Goal: Task Accomplishment & Management: Manage account settings

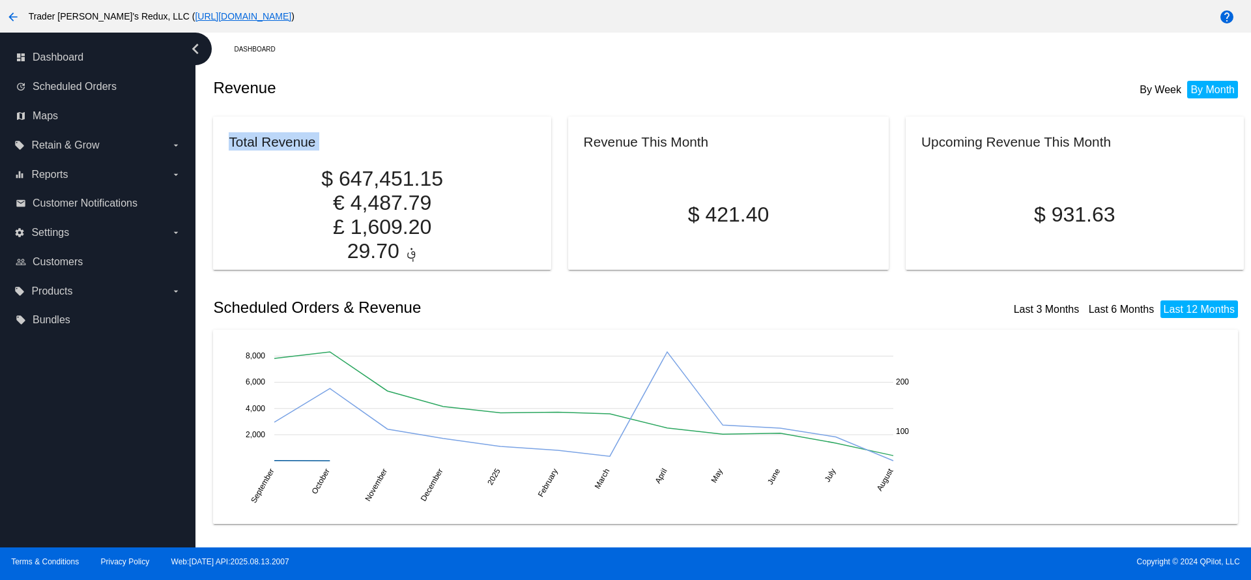
drag, startPoint x: 230, startPoint y: 141, endPoint x: 364, endPoint y: 164, distance: 135.4
click at [358, 164] on mat-card "Total Revenue $ 647,451.15 € 4,487.79 £ 1,609.20 ؋ 29.70" at bounding box center [381, 193] width 337 height 153
drag, startPoint x: 484, startPoint y: 173, endPoint x: 388, endPoint y: 226, distance: 109.7
click at [341, 171] on p "$ 647,451.15" at bounding box center [382, 179] width 306 height 24
click at [408, 246] on p "؋ 29.70" at bounding box center [382, 251] width 306 height 24
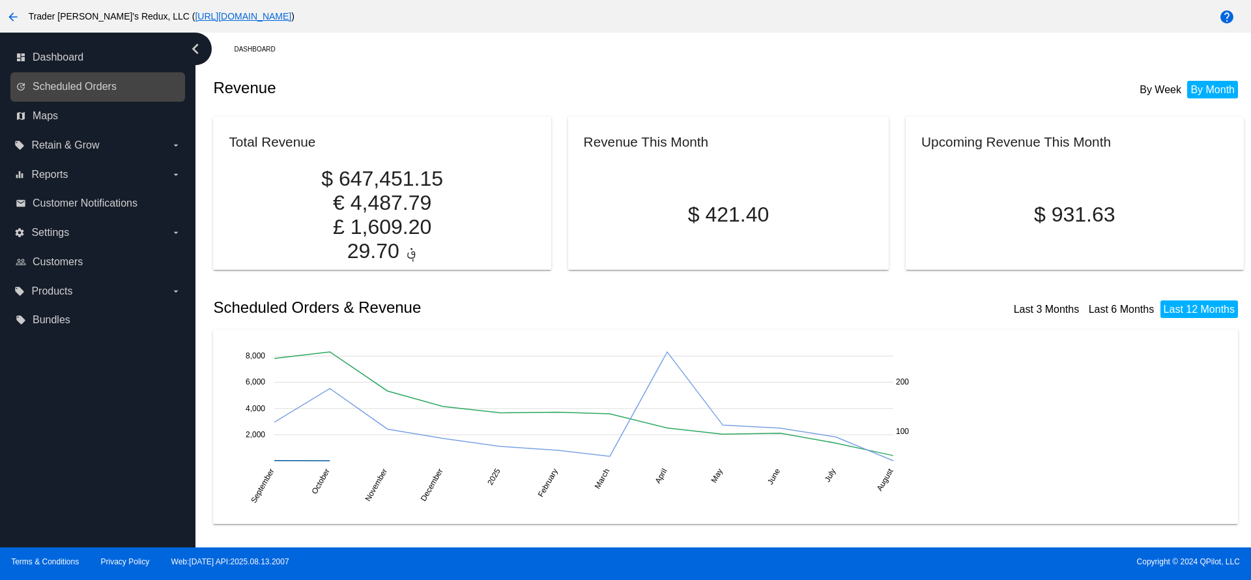
click at [115, 75] on div "update Scheduled Orders" at bounding box center [97, 86] width 175 height 29
click at [83, 87] on span "Scheduled Orders" at bounding box center [75, 87] width 84 height 12
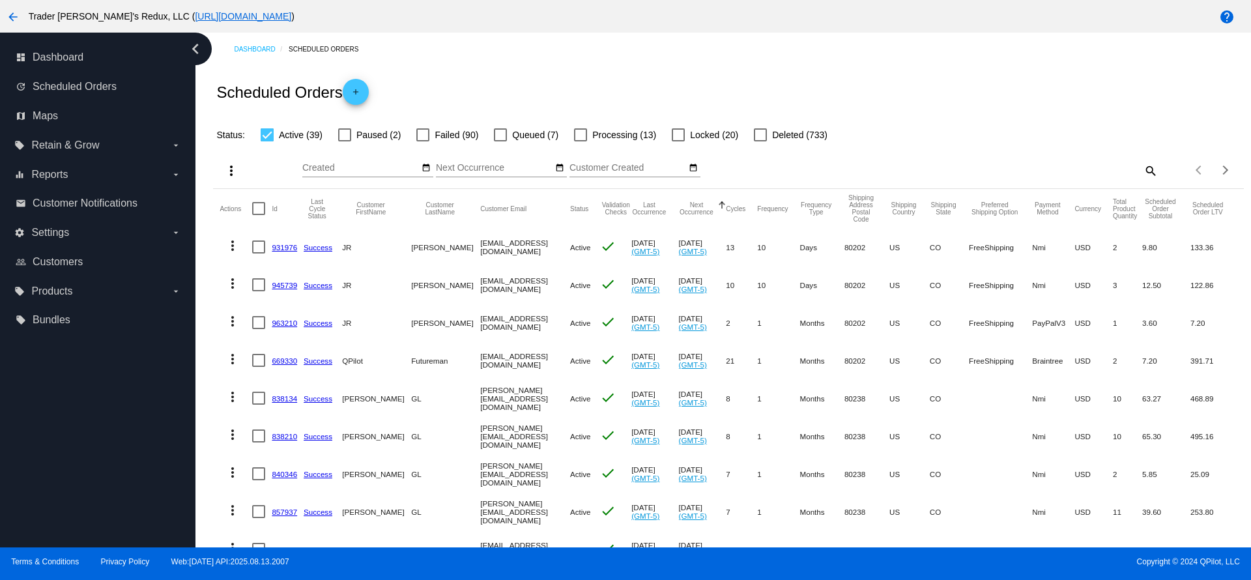
click at [270, 139] on div at bounding box center [267, 134] width 13 height 13
click at [267, 141] on input "Active (39)" at bounding box center [266, 141] width 1 height 1
checkbox input "false"
click at [543, 72] on div "Scheduled Orders add" at bounding box center [728, 92] width 1030 height 52
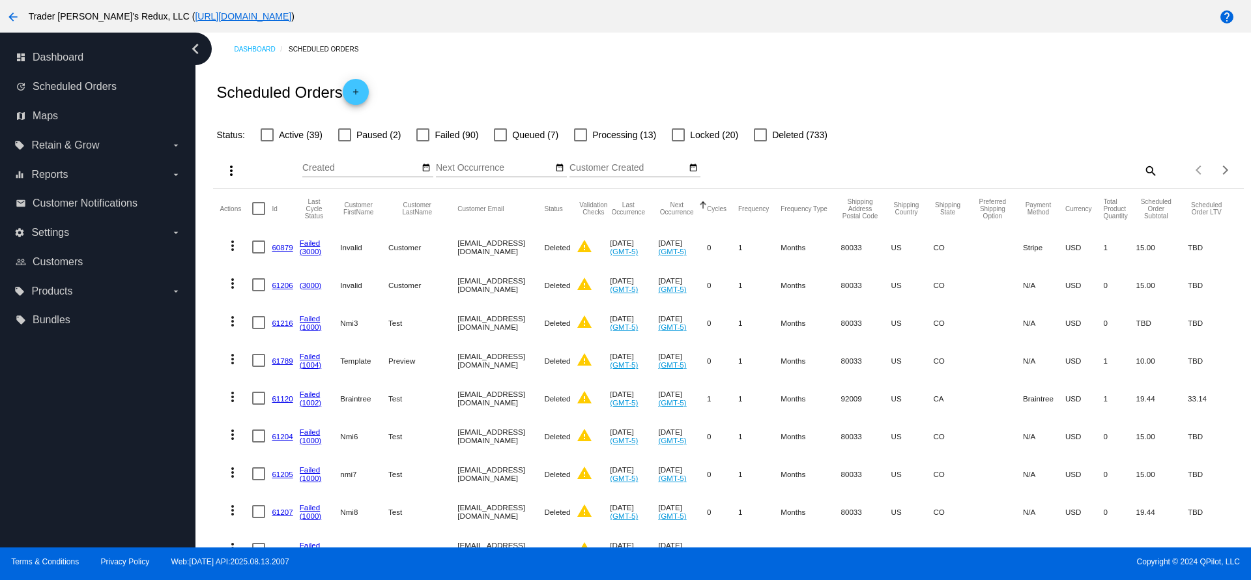
drag, startPoint x: 347, startPoint y: 244, endPoint x: 526, endPoint y: 307, distance: 189.3
click at [488, 246] on mat-row "more_vert 60879 Failed (3000) Invalid Customer invalid_customer@test.com Delete…" at bounding box center [728, 247] width 1017 height 38
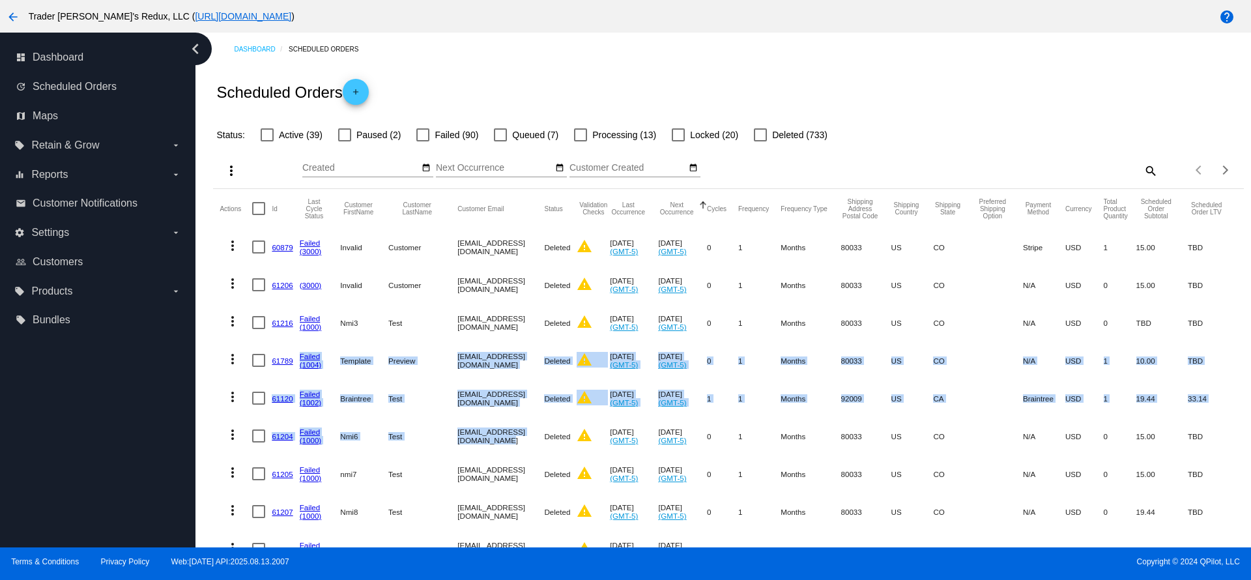
drag, startPoint x: 554, startPoint y: 451, endPoint x: 306, endPoint y: 379, distance: 258.5
click at [296, 374] on mat-table "Actions Id Last Cycle Status Customer FirstName Customer LastName Customer Emai…" at bounding box center [728, 586] width 1030 height 795
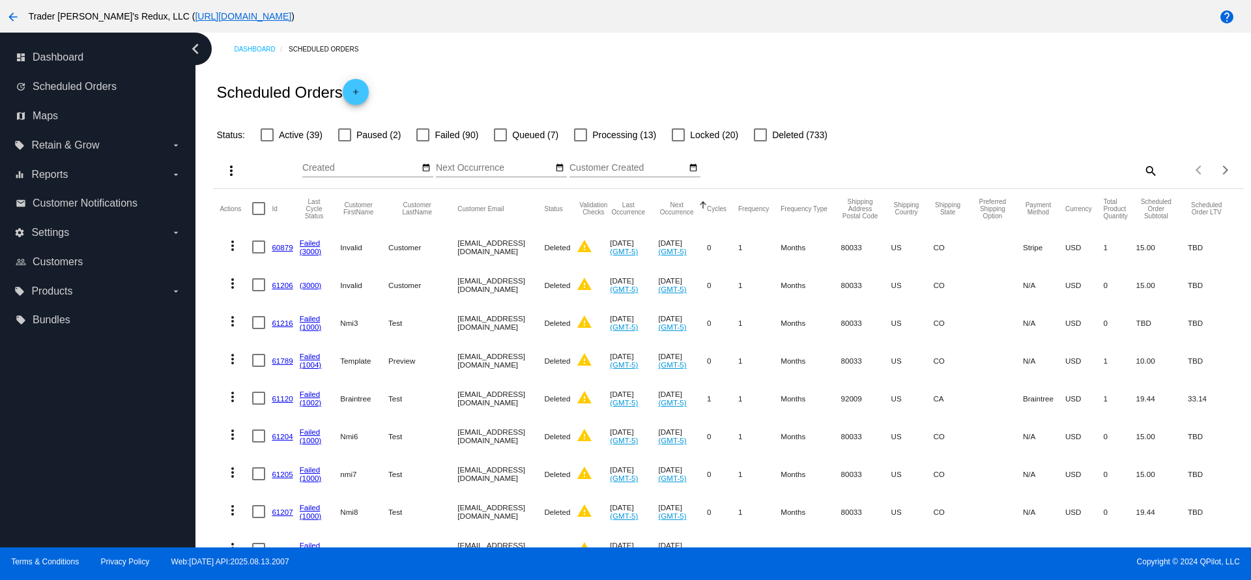
click at [461, 486] on mat-cell "nmi7_test@test.com" at bounding box center [500, 474] width 87 height 38
click at [509, 55] on div "Dashboard Scheduled Orders" at bounding box center [738, 49] width 1009 height 20
click at [909, 90] on div "Scheduled Orders add" at bounding box center [728, 92] width 1030 height 52
click at [77, 266] on span "Customers" at bounding box center [58, 262] width 50 height 12
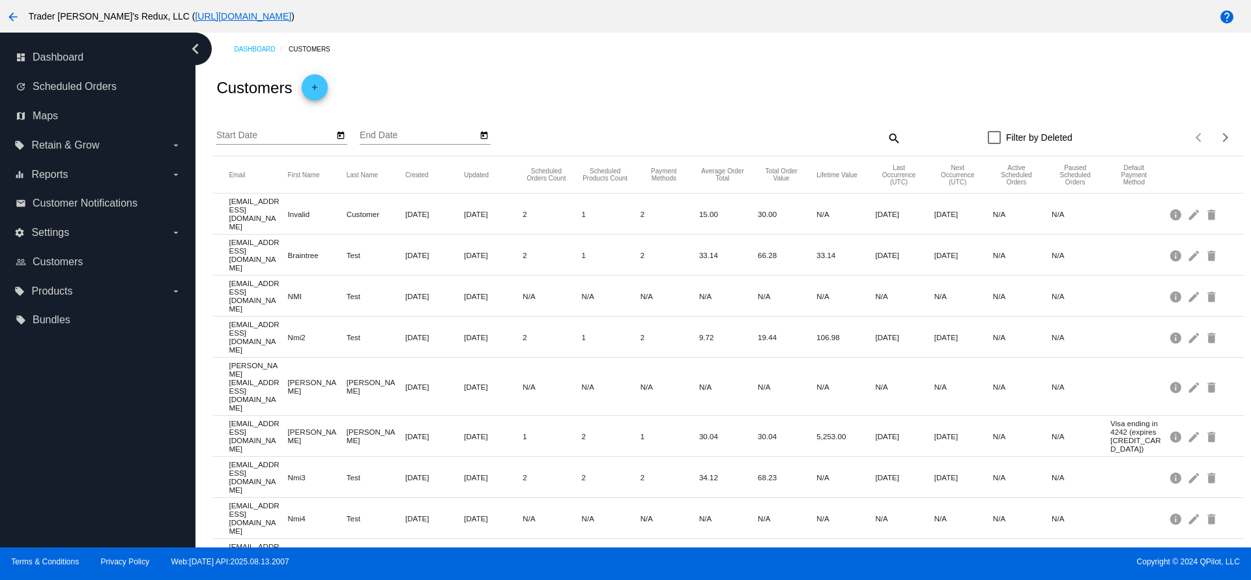
click at [988, 144] on div at bounding box center [994, 137] width 13 height 13
click at [993, 145] on input "Filter by Deleted" at bounding box center [993, 144] width 1 height 1
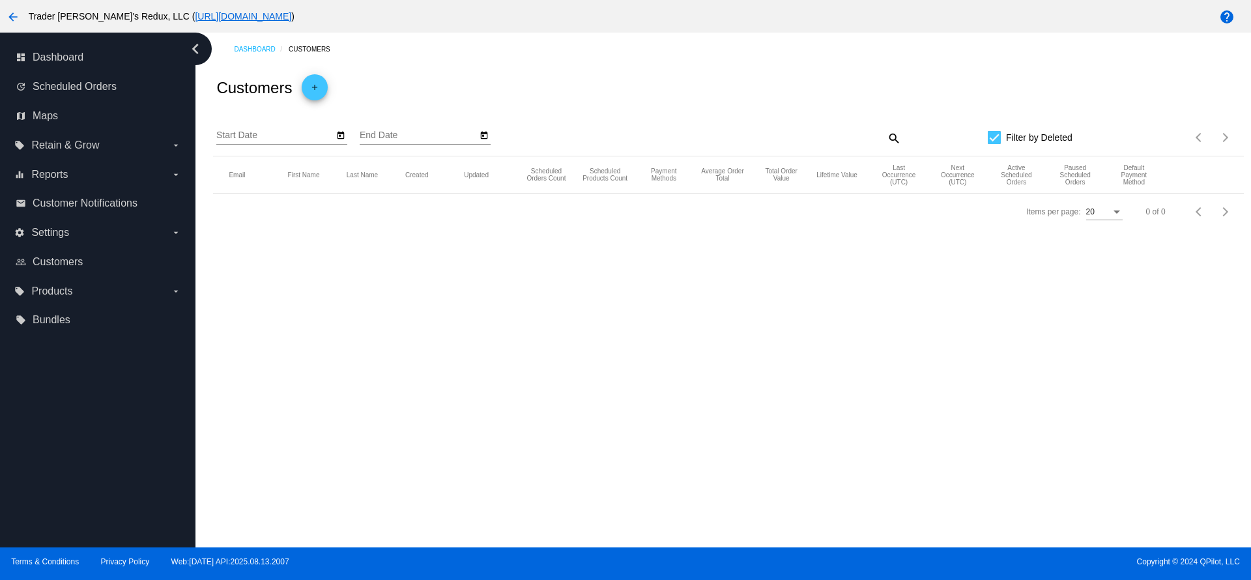
click at [999, 137] on div at bounding box center [994, 137] width 13 height 13
click at [994, 144] on input "Filter by Deleted" at bounding box center [993, 144] width 1 height 1
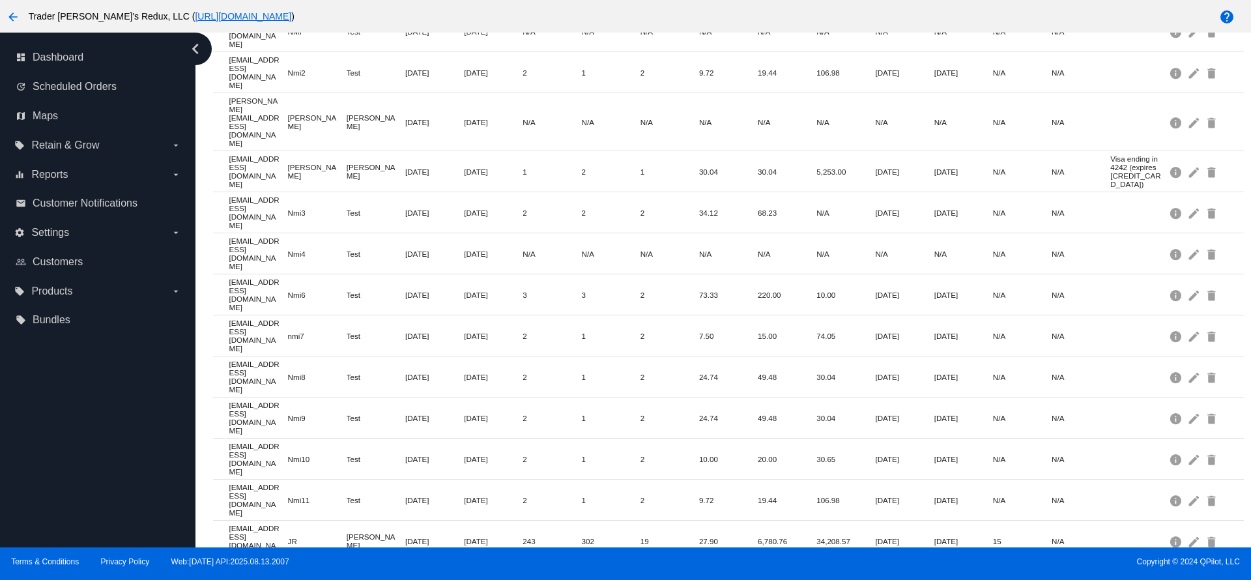
scroll to position [349, 0]
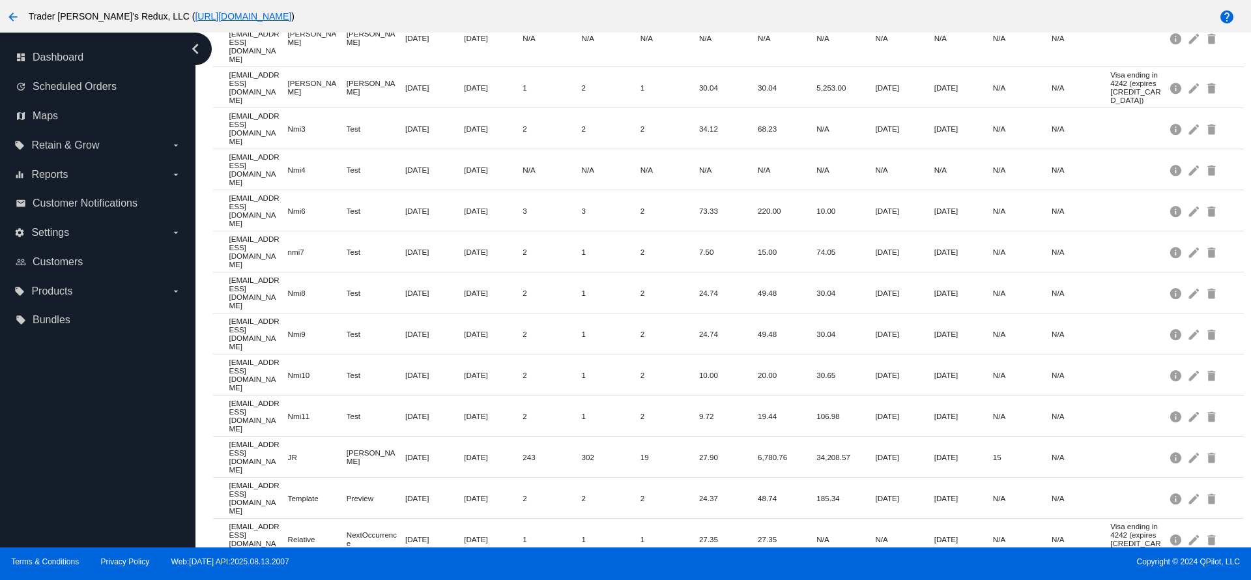
drag, startPoint x: 235, startPoint y: 482, endPoint x: 363, endPoint y: 482, distance: 128.3
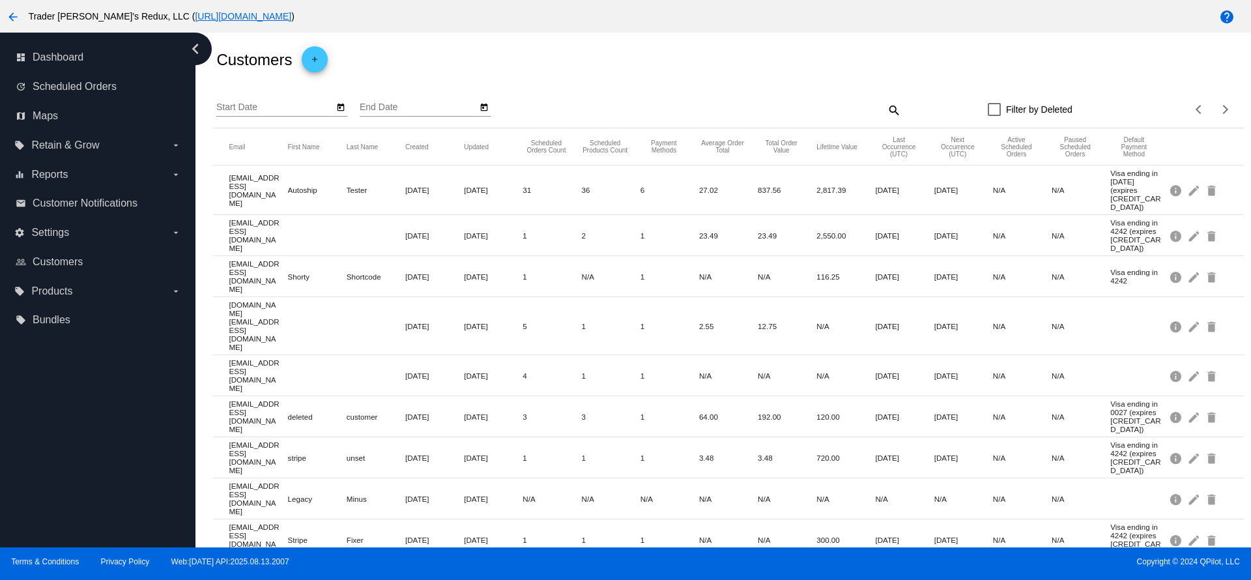
scroll to position [0, 0]
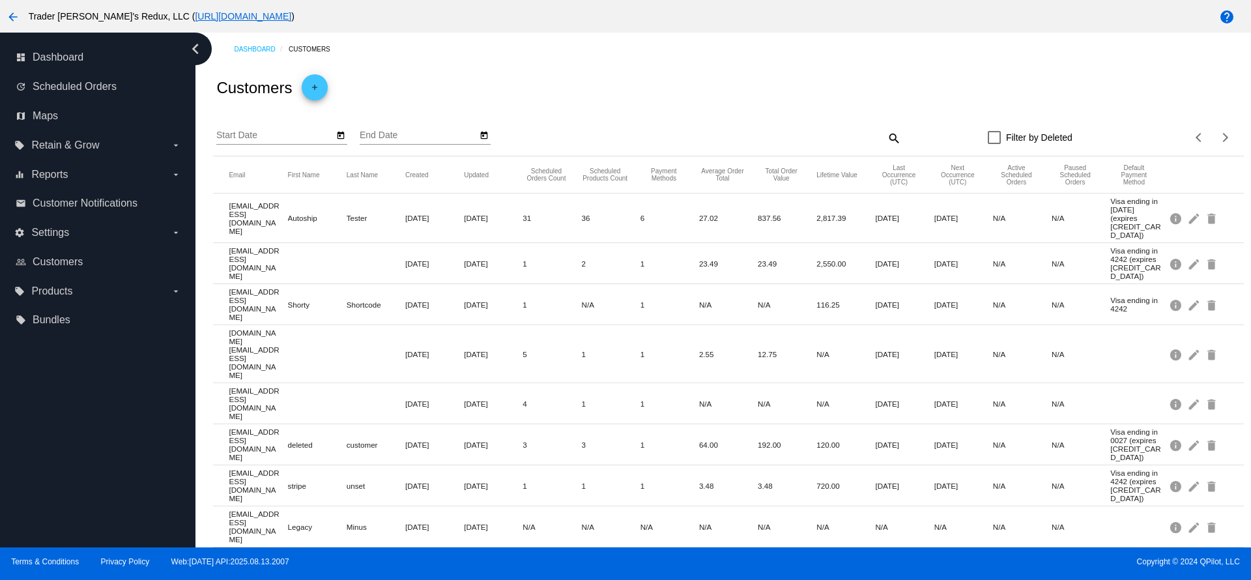
drag, startPoint x: 318, startPoint y: 268, endPoint x: 368, endPoint y: 268, distance: 50.2
click at [368, 284] on mat-row "shorty.shortcode@test.com Shorty Shortcode Dec 11, 2019 Dec 17, 2019 1 N/A 1 N/…" at bounding box center [728, 304] width 1030 height 41
drag, startPoint x: 294, startPoint y: 228, endPoint x: 215, endPoint y: 238, distance: 79.4
click at [292, 284] on mat-row "shorty.shortcode@test.com Shorty Shortcode Dec 11, 2019 Dec 17, 2019 1 N/A 1 N/…" at bounding box center [728, 304] width 1030 height 41
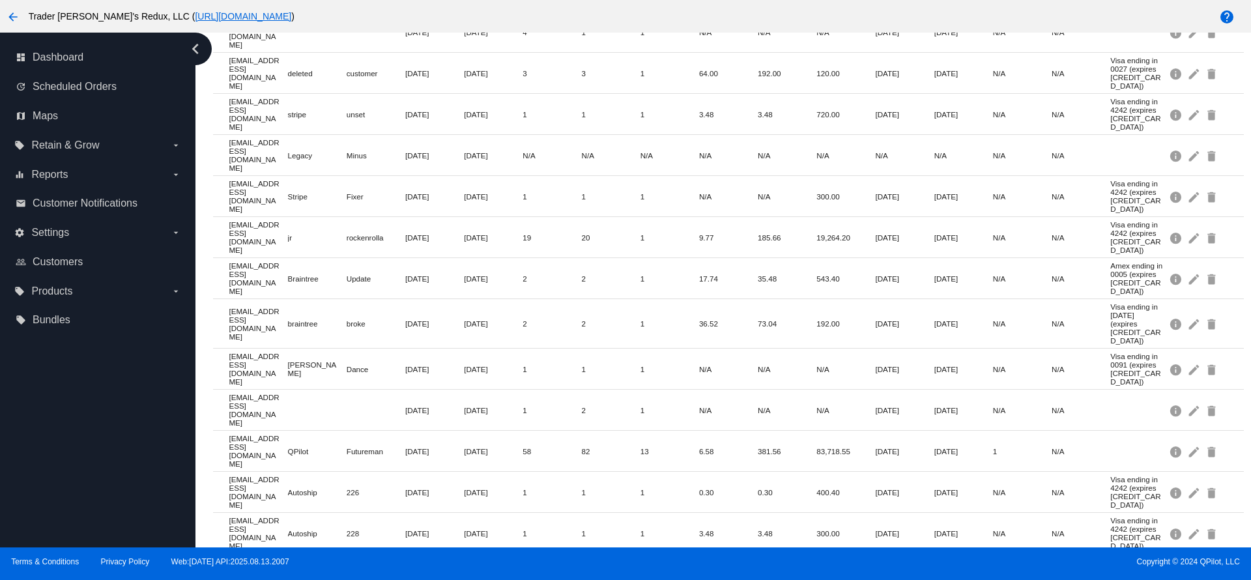
scroll to position [381, 0]
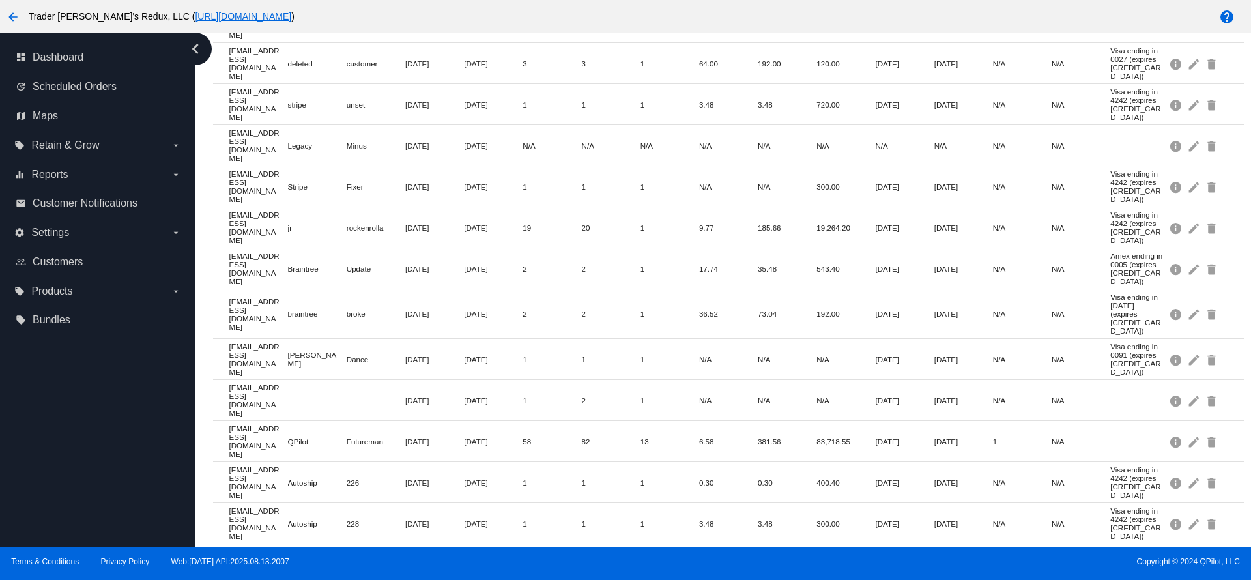
drag, startPoint x: 223, startPoint y: 398, endPoint x: 363, endPoint y: 431, distance: 143.8
click at [298, 544] on mat-row "jorge.vizcaino@qpilot.cloud Jorge Vizcaino Feb 7, 2022 Feb 8, 2022 14 13 2 28.5…" at bounding box center [728, 581] width 1030 height 75
drag, startPoint x: 233, startPoint y: 476, endPoint x: 425, endPoint y: 485, distance: 192.4
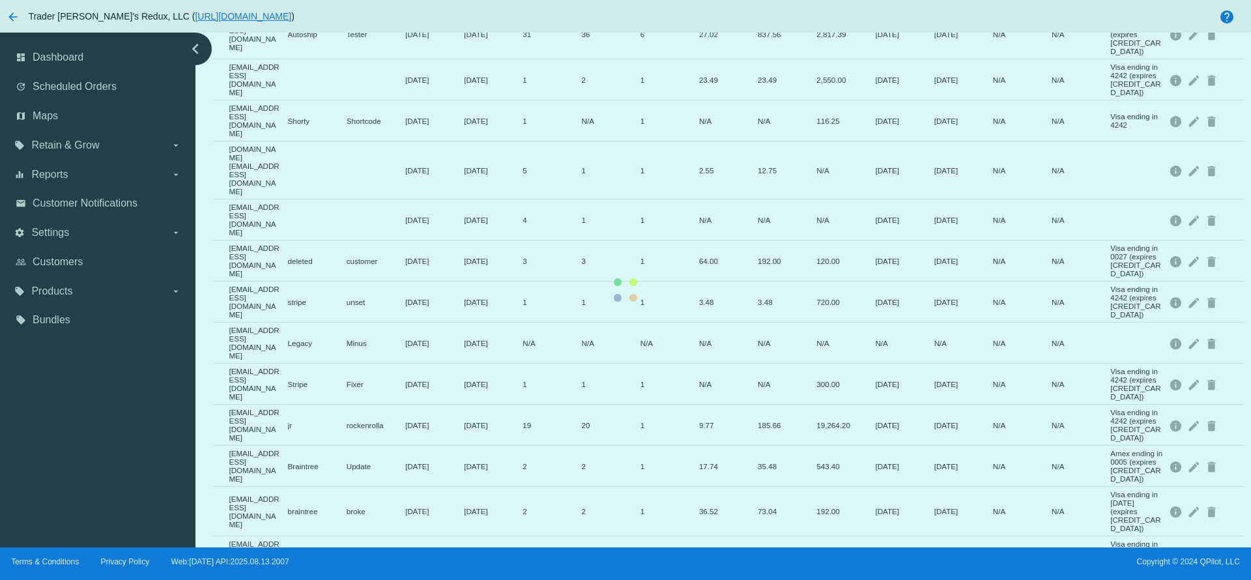
scroll to position [0, 0]
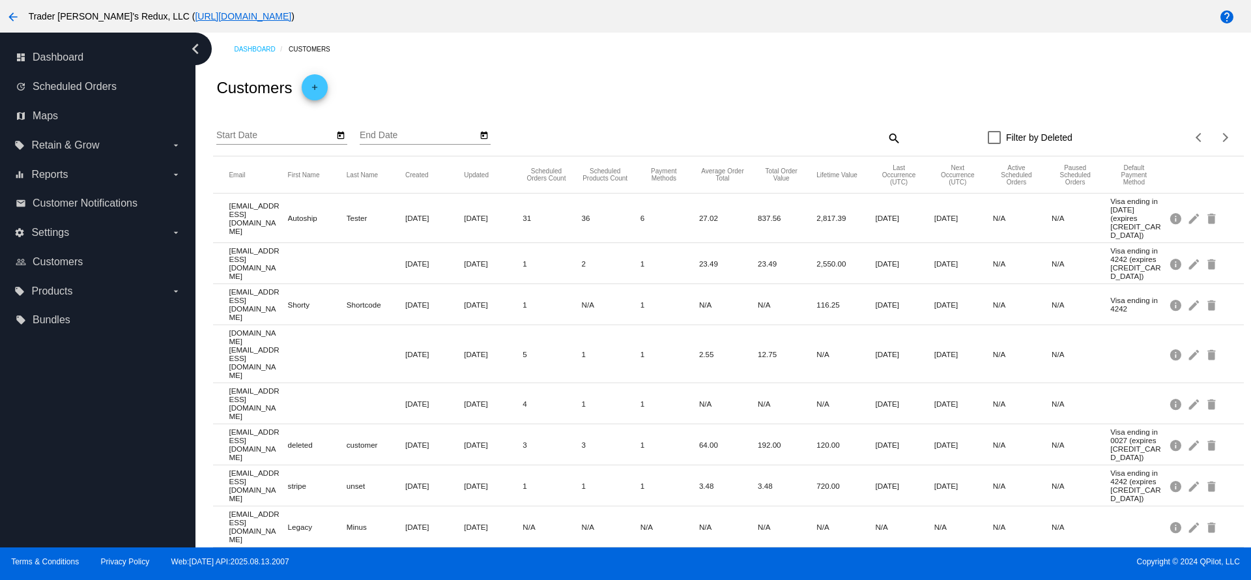
drag, startPoint x: 218, startPoint y: 336, endPoint x: 411, endPoint y: 332, distance: 192.9
click at [324, 339] on div "Dashboard Customers Customers add Start Date End Date search Filter by Deleted …" at bounding box center [722, 290] width 1055 height 515
click at [415, 383] on mat-row "new.customer@test.com May 14, 2020 May 14, 2020 4 1 1 N/A N/A N/A Jun 13, 2020 …" at bounding box center [728, 403] width 1030 height 41
drag, startPoint x: 225, startPoint y: 240, endPoint x: 382, endPoint y: 246, distance: 156.5
click at [317, 243] on mat-row "first.timer@test.com Nov 1, 2019 Feb 1, 2021 1 2 1 23.49 23.49 2,550.00 Oct 1, …" at bounding box center [728, 263] width 1030 height 41
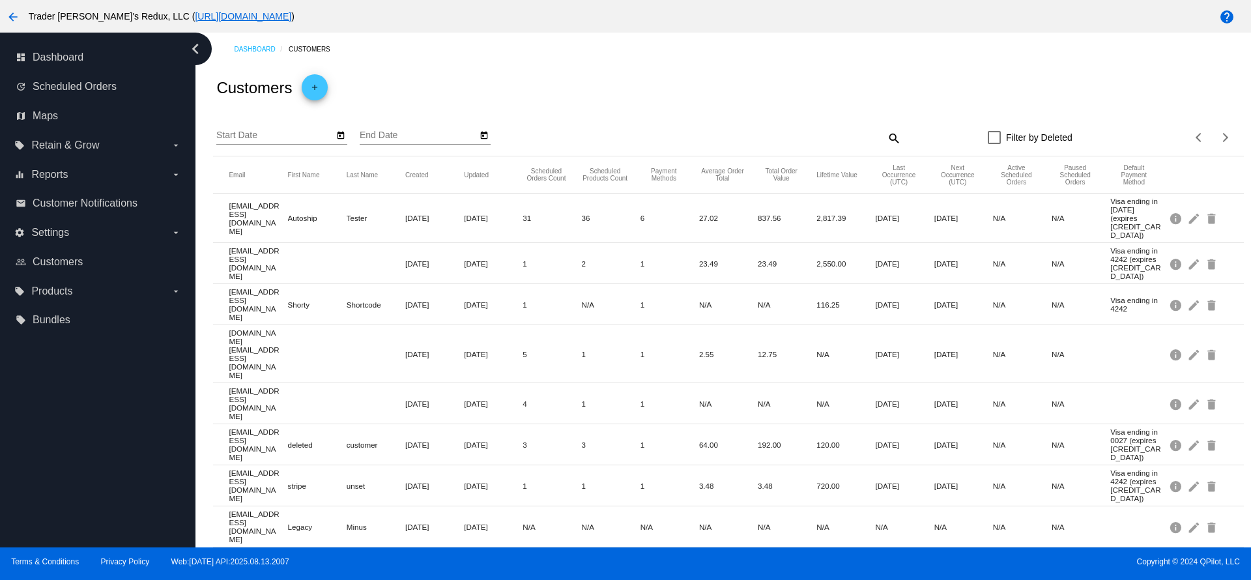
click at [386, 260] on mat-cell at bounding box center [376, 263] width 59 height 7
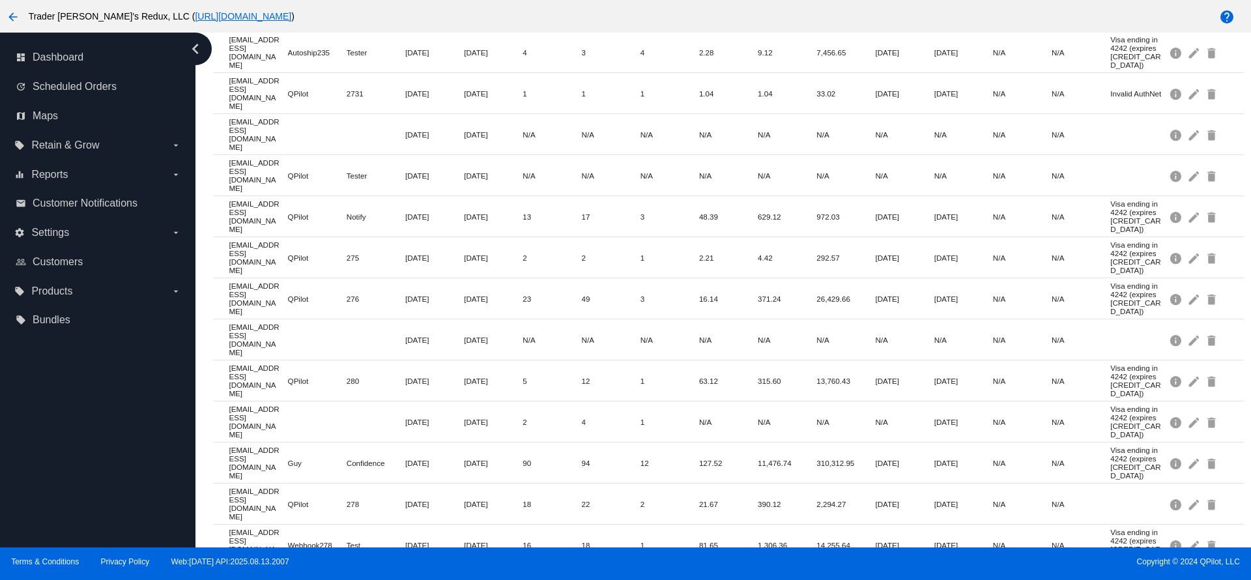
scroll to position [377, 0]
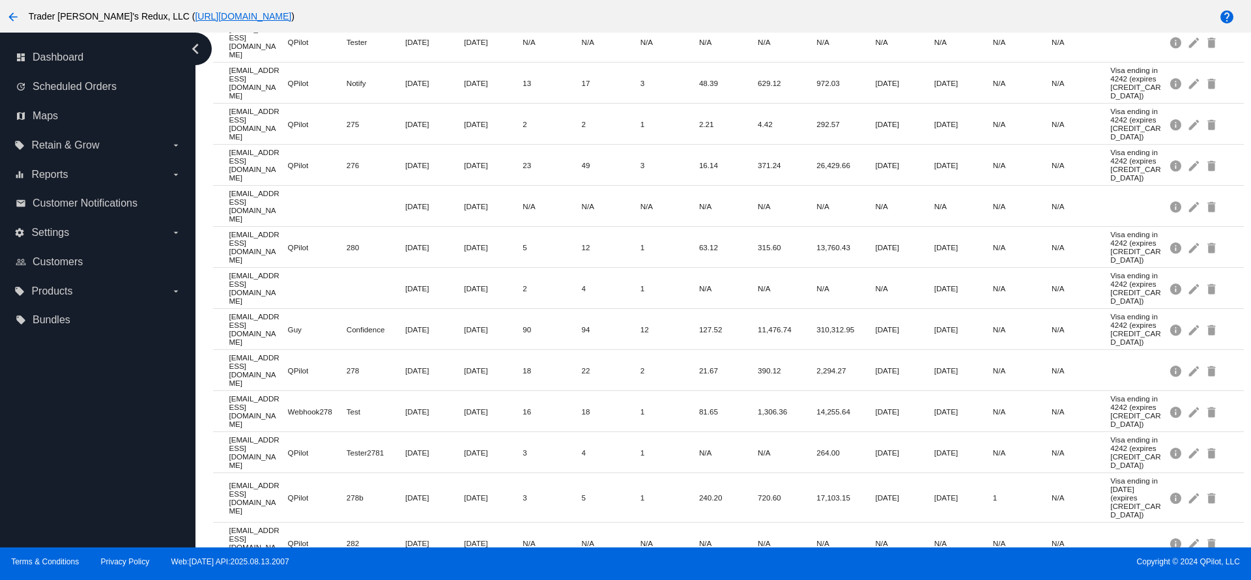
drag, startPoint x: 219, startPoint y: 279, endPoint x: 225, endPoint y: 268, distance: 12.5
click at [225, 350] on mat-row "qpilot.278@test.com QPilot 278 Mar 1, 2023 Mar 7, 2023 18 22 2 21.67 390.12 2,2…" at bounding box center [728, 370] width 1030 height 41
click at [304, 350] on mat-row "qpilot.278@test.com QPilot 278 Mar 1, 2023 Mar 7, 2023 18 22 2 21.67 390.12 2,2…" at bounding box center [728, 370] width 1030 height 41
drag, startPoint x: 260, startPoint y: 281, endPoint x: 206, endPoint y: 261, distance: 57.7
click at [206, 261] on div "Dashboard Customers Customers add Start Date End Date search Filter by Deleted …" at bounding box center [728, 168] width 1045 height 1027
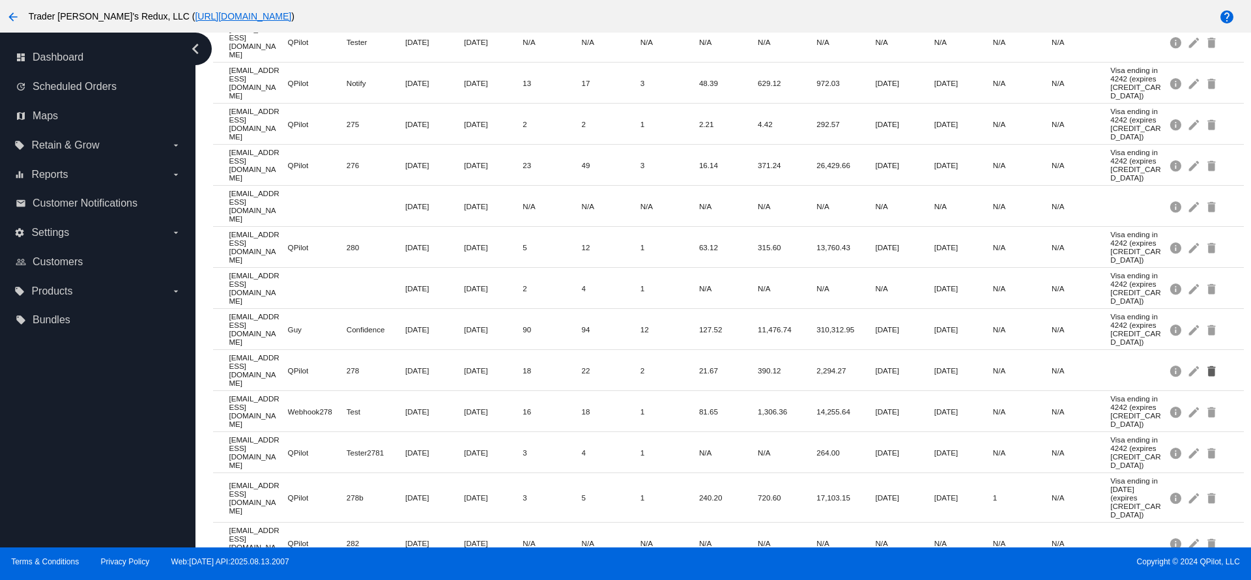
click at [1205, 360] on mat-icon "delete" at bounding box center [1213, 370] width 16 height 20
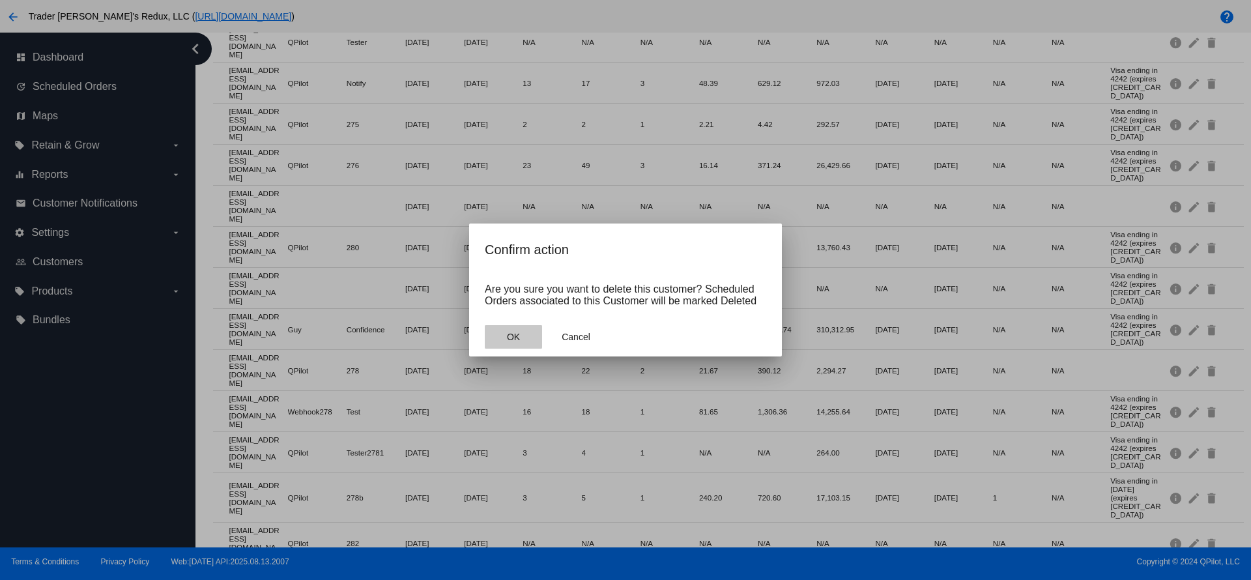
click at [534, 340] on button "OK" at bounding box center [513, 336] width 57 height 23
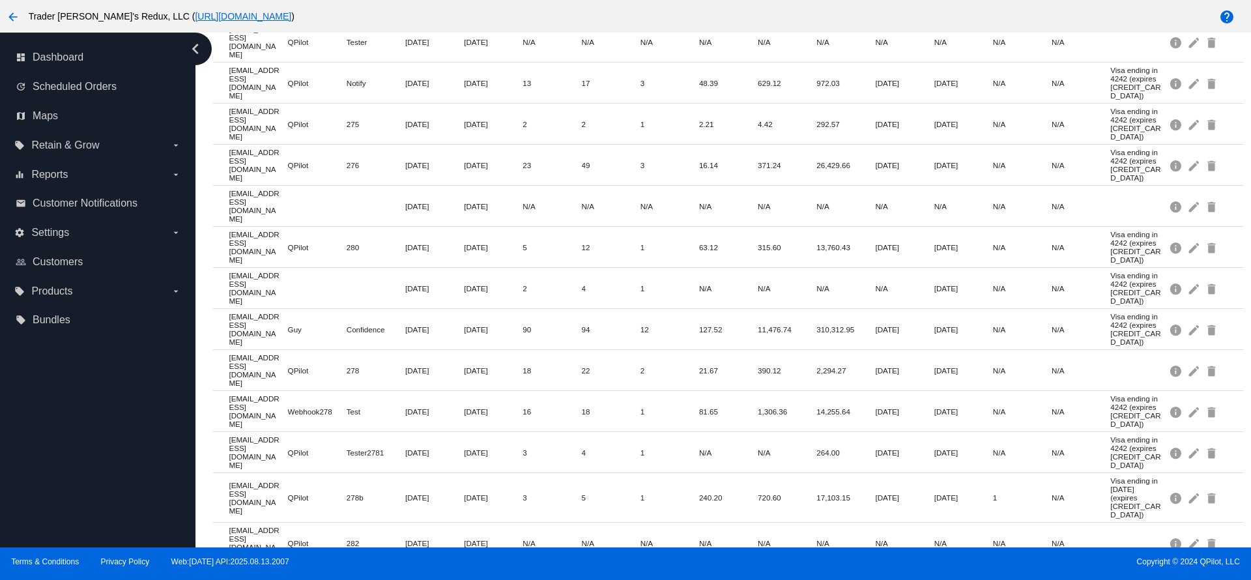
scroll to position [0, 0]
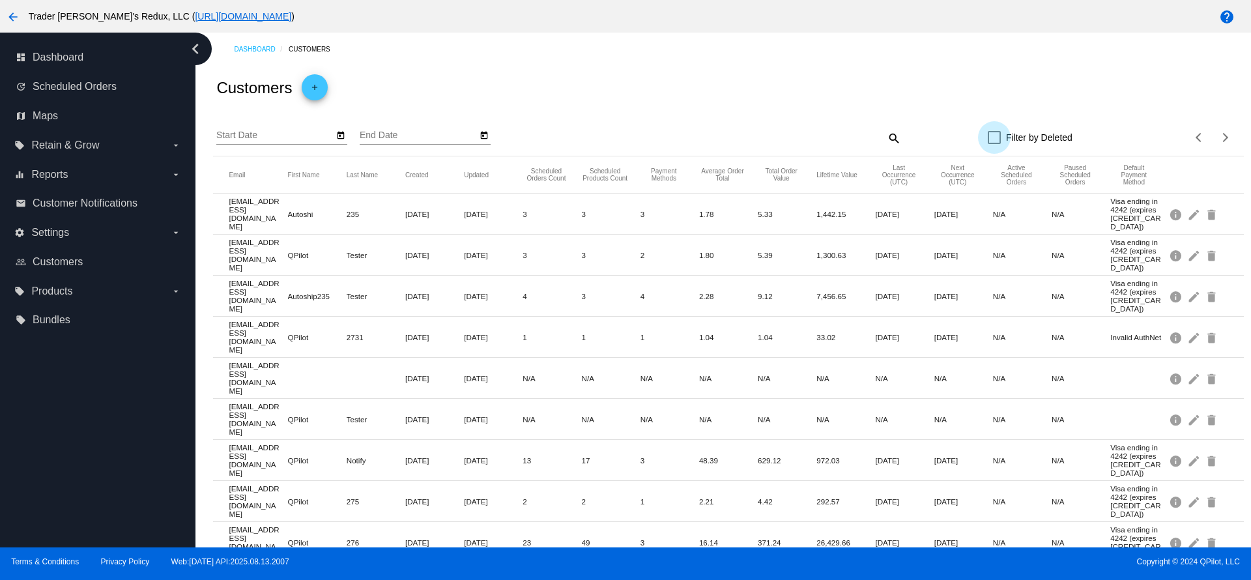
click at [988, 138] on div at bounding box center [994, 137] width 13 height 13
click at [993, 144] on input "Filter by Deleted" at bounding box center [993, 144] width 1 height 1
checkbox input "true"
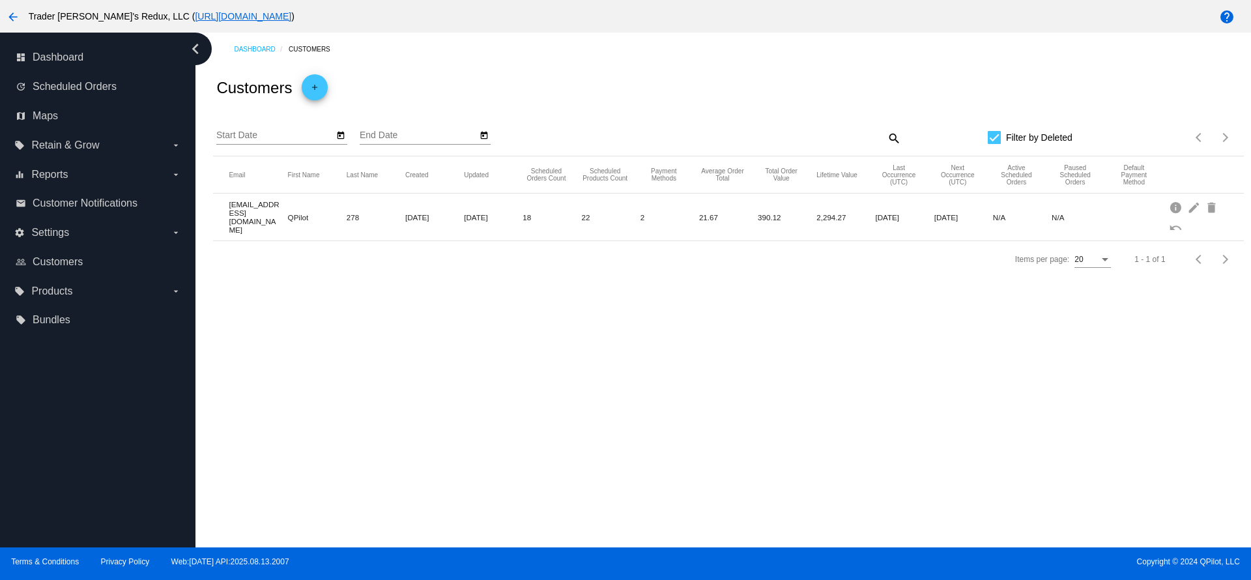
click at [435, 359] on div "Dashboard Customers Customers add Start Date End Date search Filter by Deleted …" at bounding box center [722, 290] width 1055 height 515
click at [1184, 220] on mat-icon "undo" at bounding box center [1177, 227] width 16 height 20
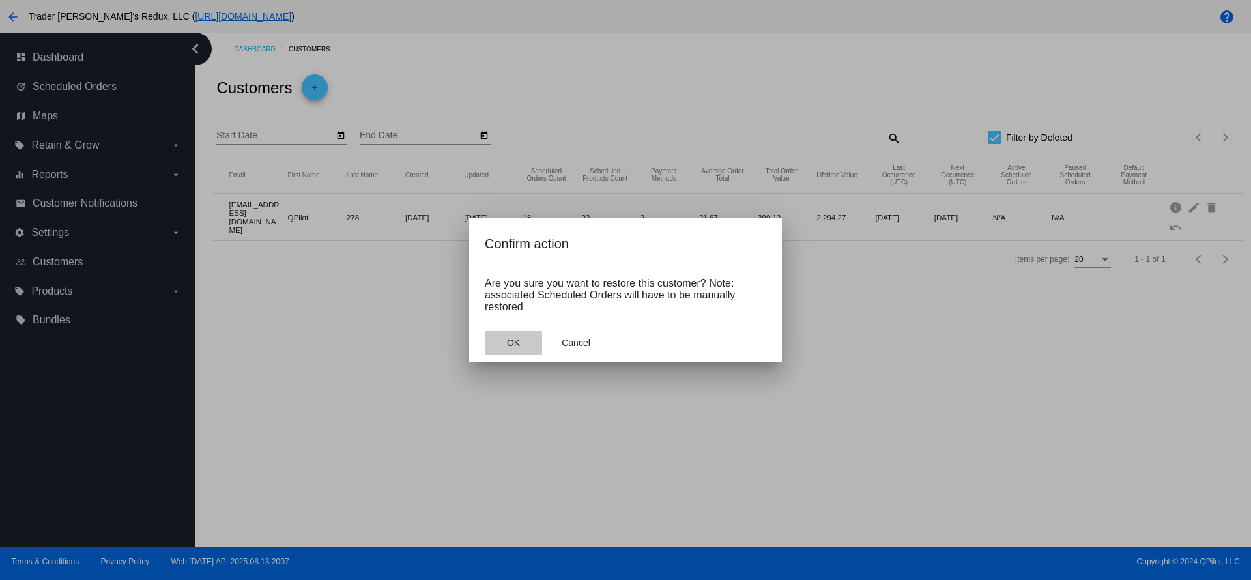
click at [515, 343] on span "OK" at bounding box center [513, 342] width 13 height 10
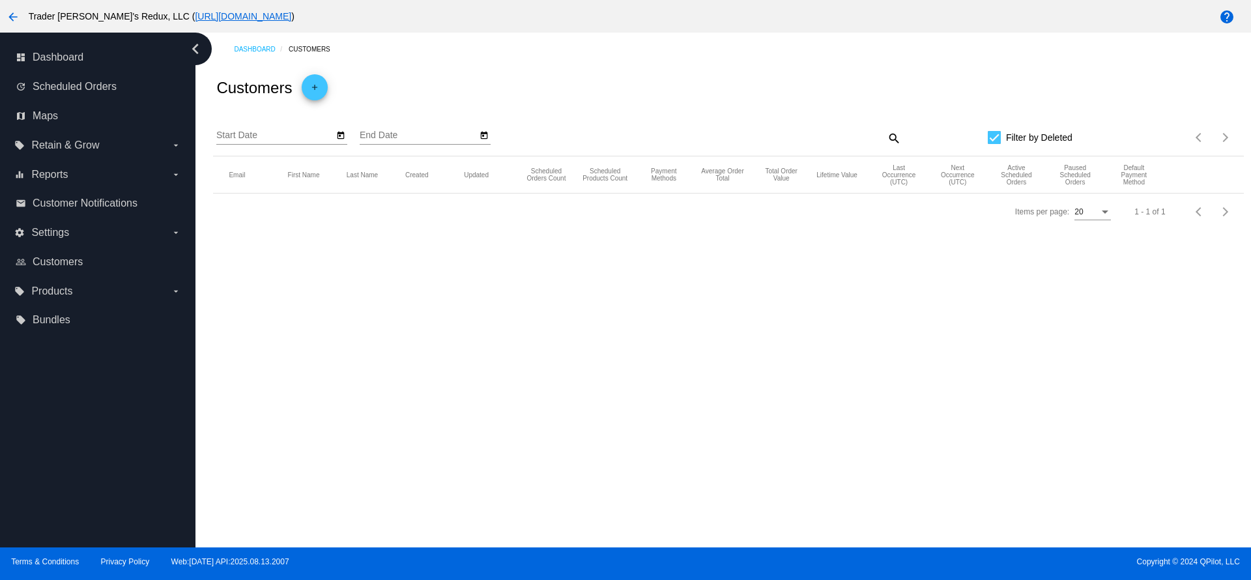
click at [1238, 227] on div "1 - 1 of 1" at bounding box center [1178, 211] width 119 height 31
click at [1090, 217] on div "20" at bounding box center [1086, 212] width 25 height 9
click at [1095, 184] on span "5" at bounding box center [1093, 182] width 36 height 23
drag, startPoint x: 744, startPoint y: 369, endPoint x: 726, endPoint y: 395, distance: 31.4
click at [741, 367] on div "Dashboard Customers Customers add Start Date End Date search Filter by Deleted …" at bounding box center [722, 290] width 1055 height 515
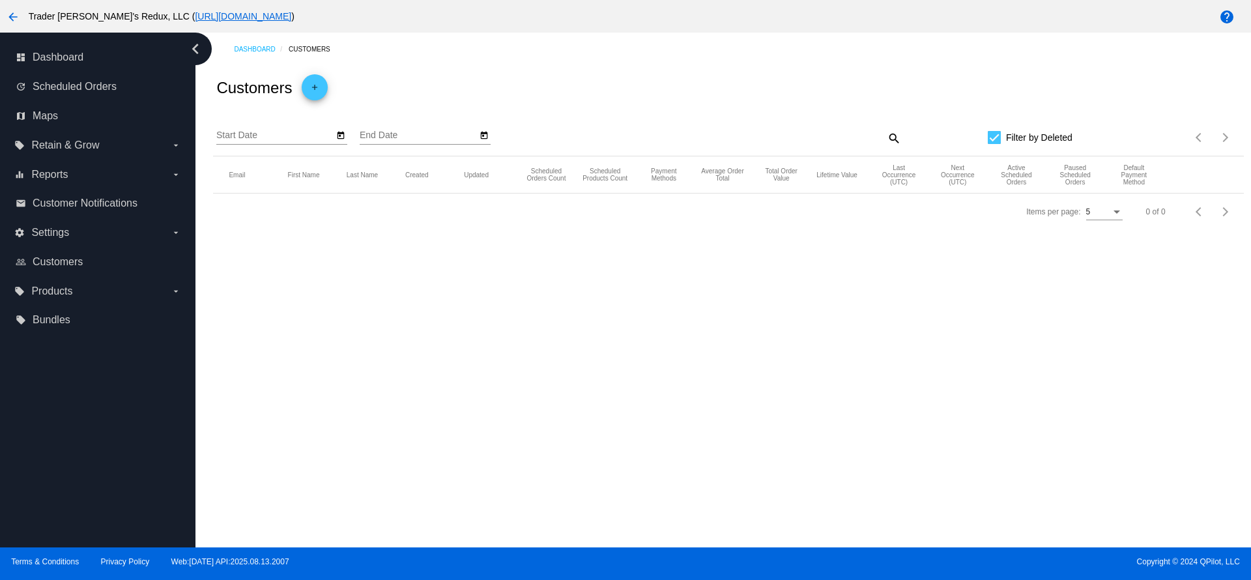
click at [239, 317] on div "Dashboard Customers Customers add Start Date End Date search Filter by Deleted …" at bounding box center [722, 290] width 1055 height 515
click at [81, 179] on label "equalizer Reports arrow_drop_down" at bounding box center [97, 174] width 166 height 21
click at [0, 0] on input "equalizer Reports arrow_drop_down" at bounding box center [0, 0] width 0 height 0
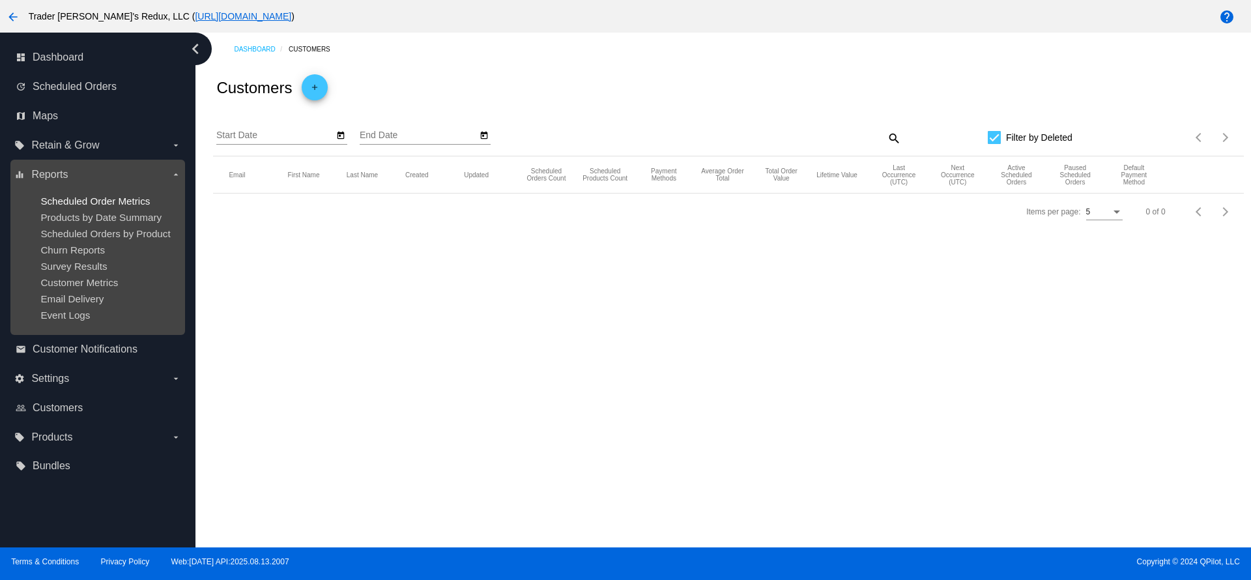
click at [81, 197] on span "Scheduled Order Metrics" at bounding box center [94, 200] width 109 height 11
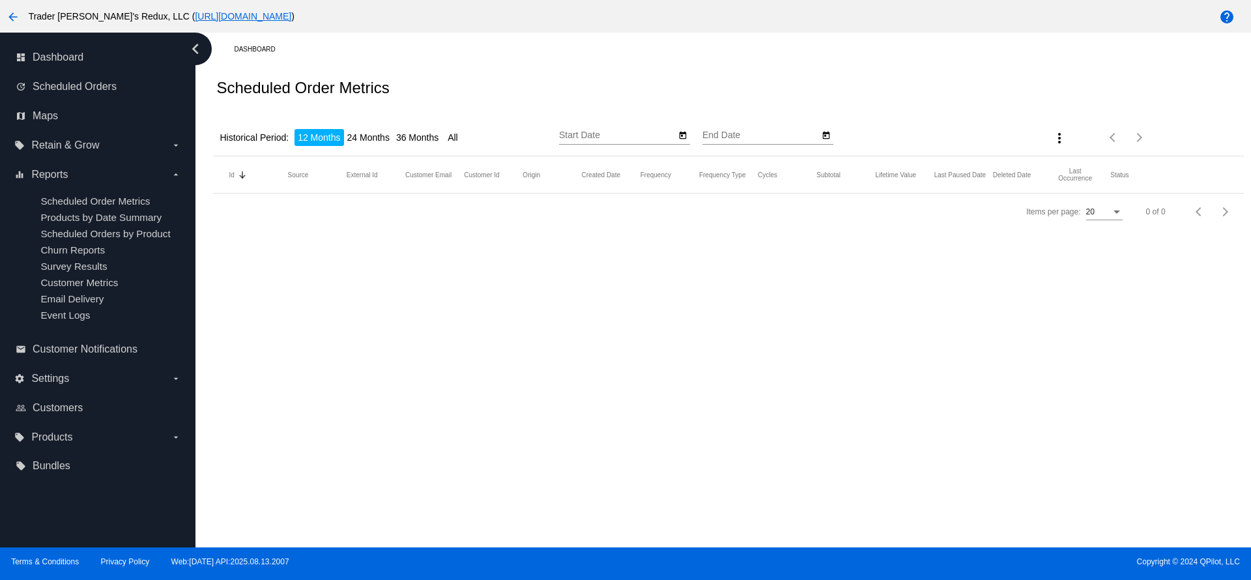
type input "8/14/2024"
type input "8/14/2025"
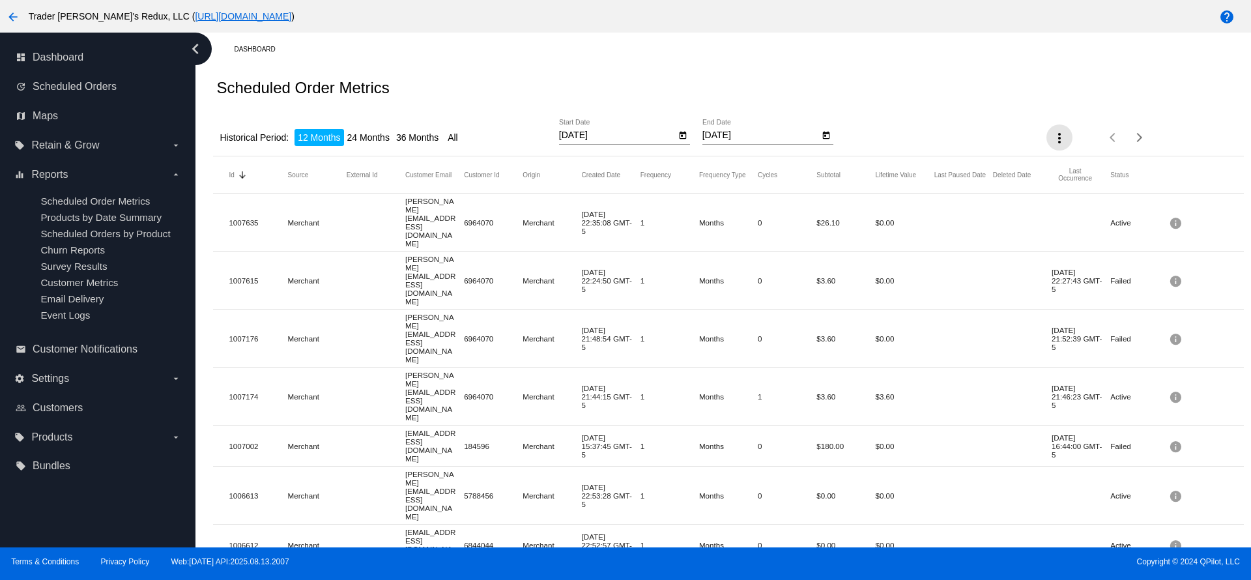
click at [1046, 132] on button "more_vert" at bounding box center [1059, 137] width 26 height 26
click at [1094, 165] on button "file_download Export" at bounding box center [1072, 171] width 76 height 31
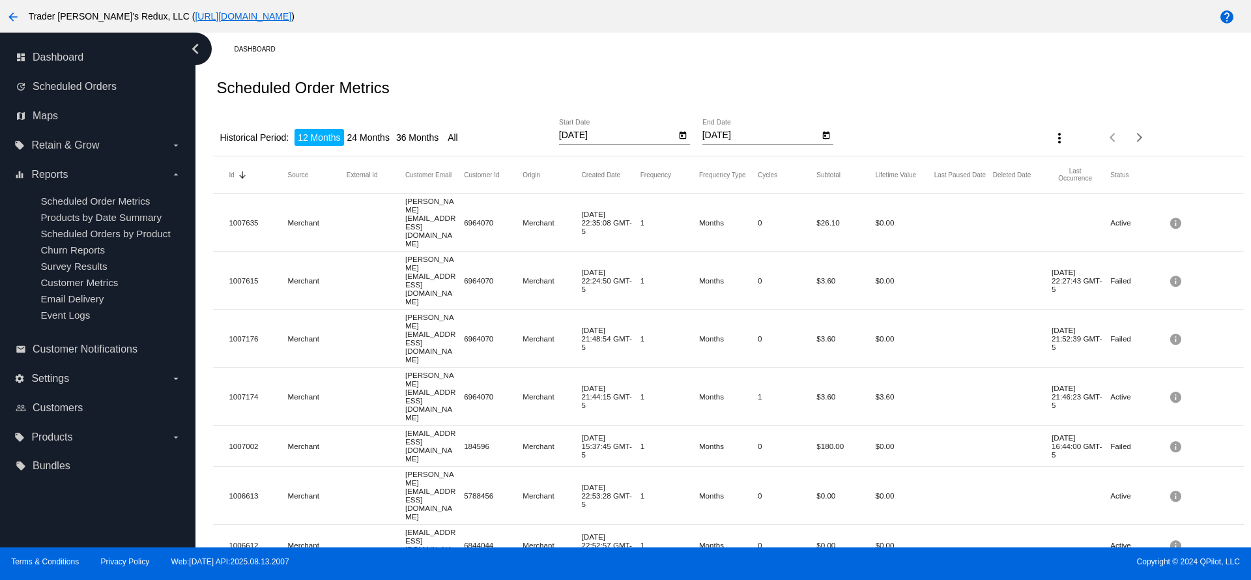
click at [218, 146] on li "Historical Period:" at bounding box center [254, 137] width 76 height 17
click at [255, 144] on li "Historical Period:" at bounding box center [254, 137] width 76 height 17
click at [364, 140] on li "24 Months" at bounding box center [368, 137] width 49 height 17
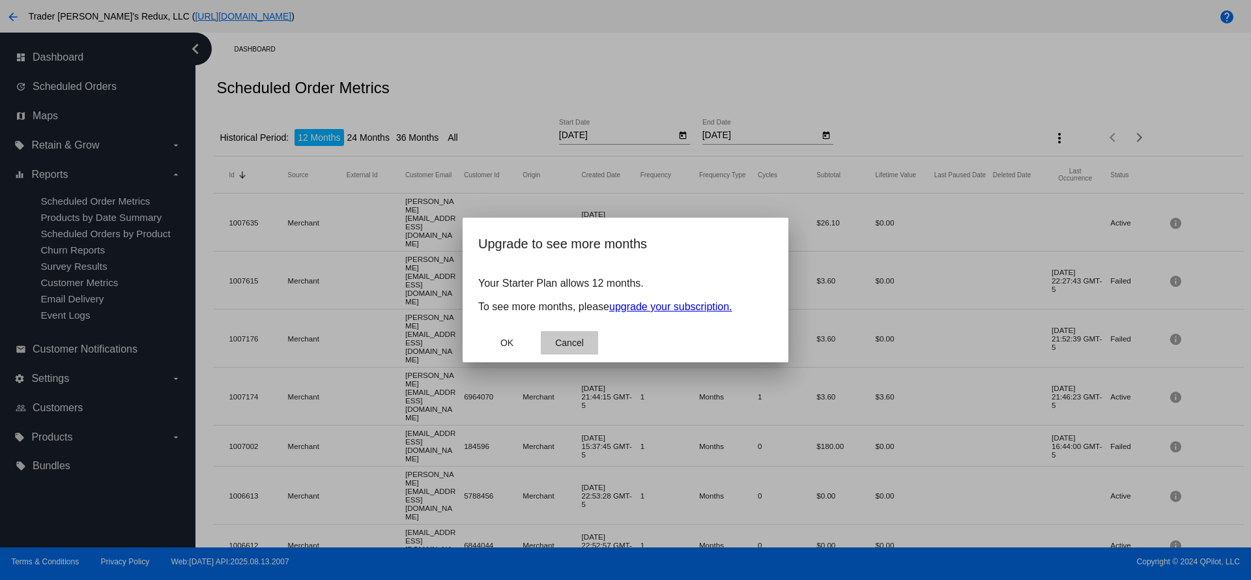
click at [569, 343] on span "Cancel" at bounding box center [569, 342] width 29 height 10
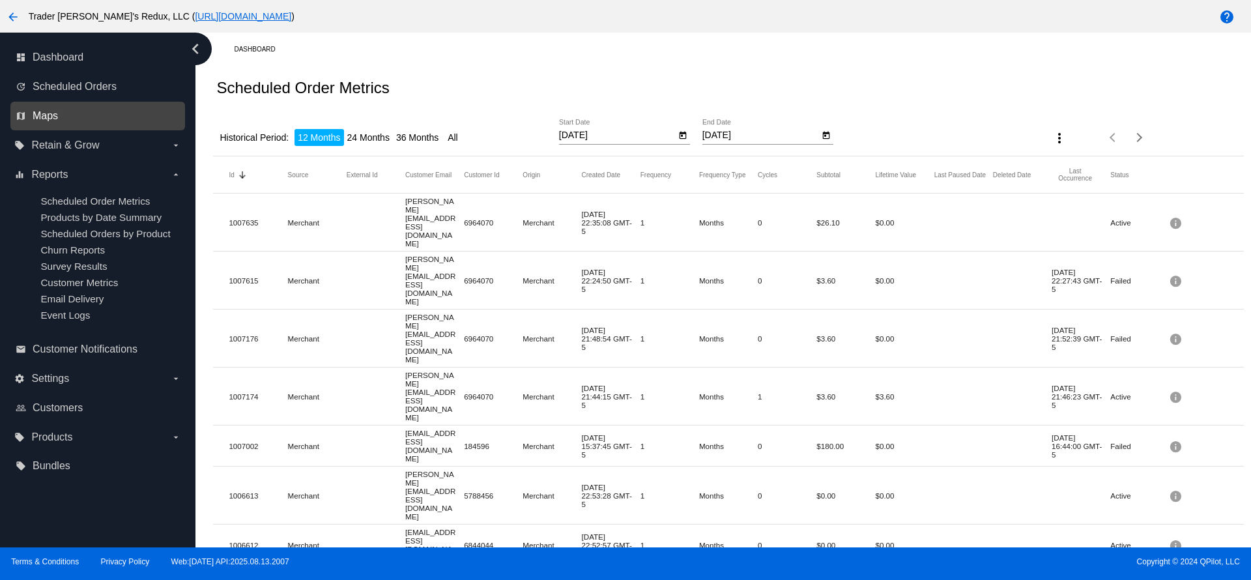
click at [52, 116] on span "Maps" at bounding box center [45, 116] width 25 height 12
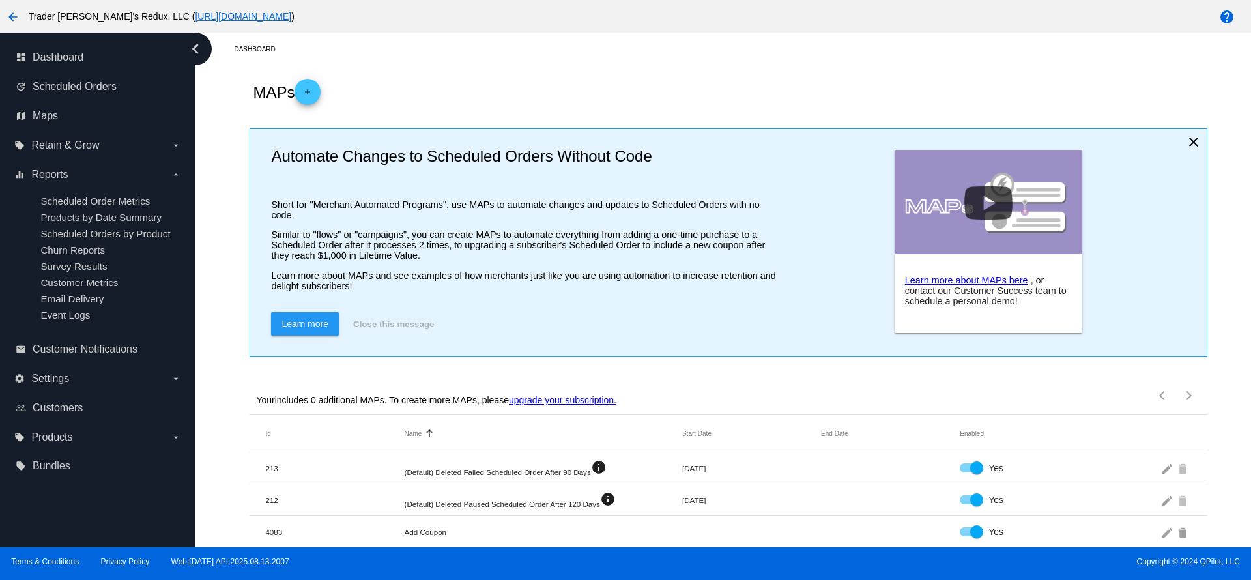
click at [378, 335] on button "Close this message" at bounding box center [393, 323] width 89 height 23
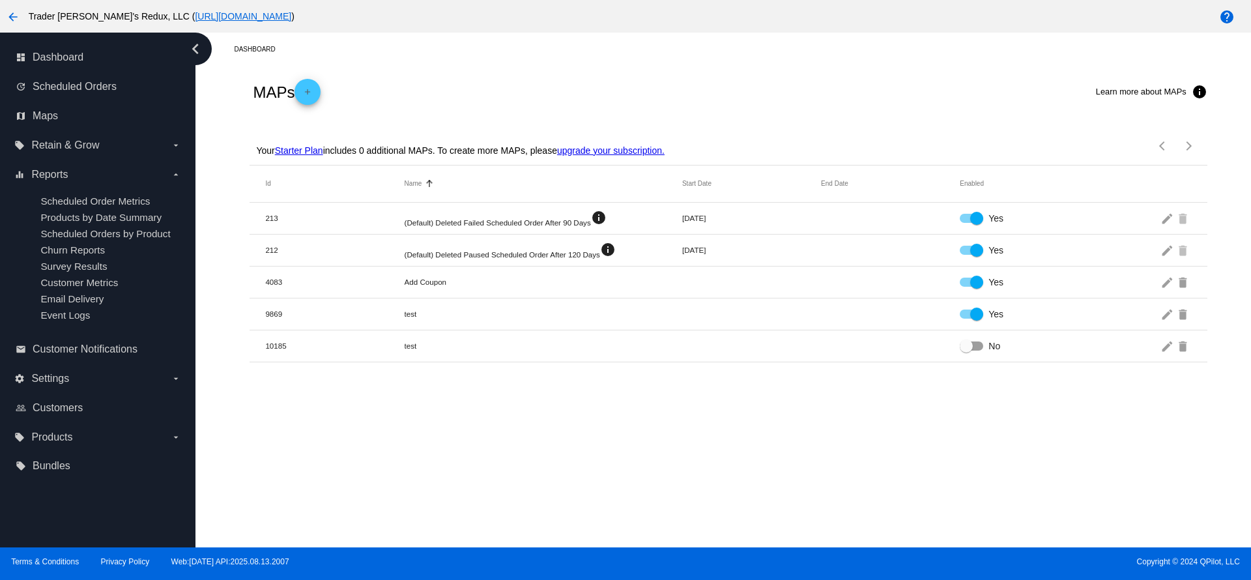
click at [314, 89] on mat-icon "add" at bounding box center [308, 95] width 16 height 16
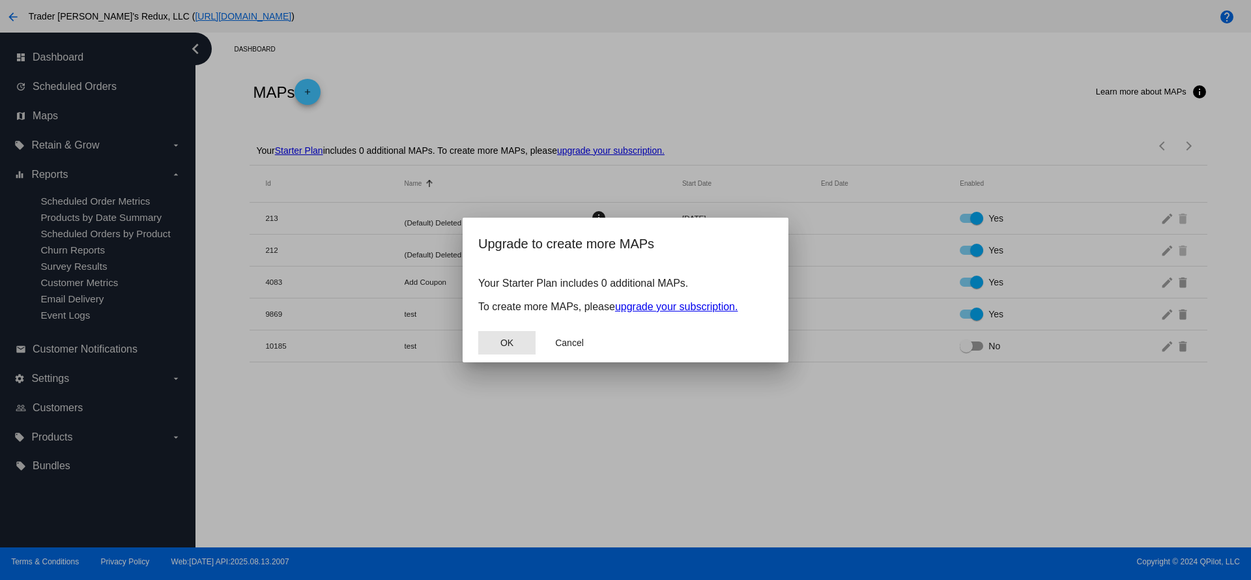
drag, startPoint x: 511, startPoint y: 342, endPoint x: 603, endPoint y: 342, distance: 92.5
click at [590, 342] on mat-dialog-actions "OK Cancel" at bounding box center [625, 342] width 294 height 39
click at [689, 312] on link "upgrade your subscription." at bounding box center [676, 306] width 123 height 11
click at [497, 334] on button "OK" at bounding box center [506, 342] width 57 height 23
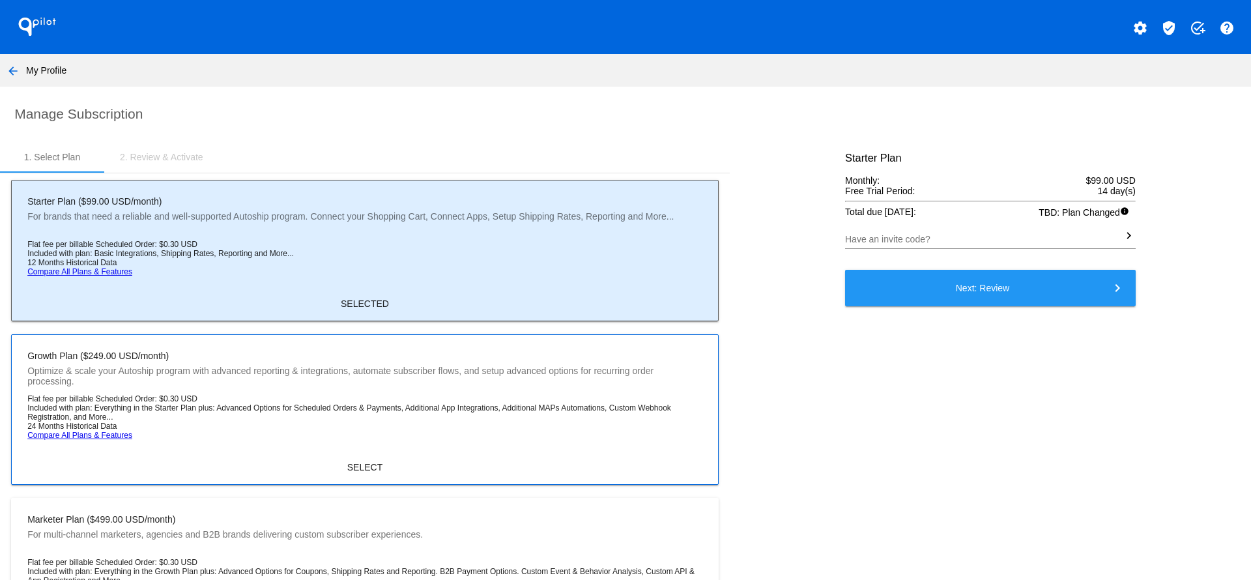
scroll to position [130, 0]
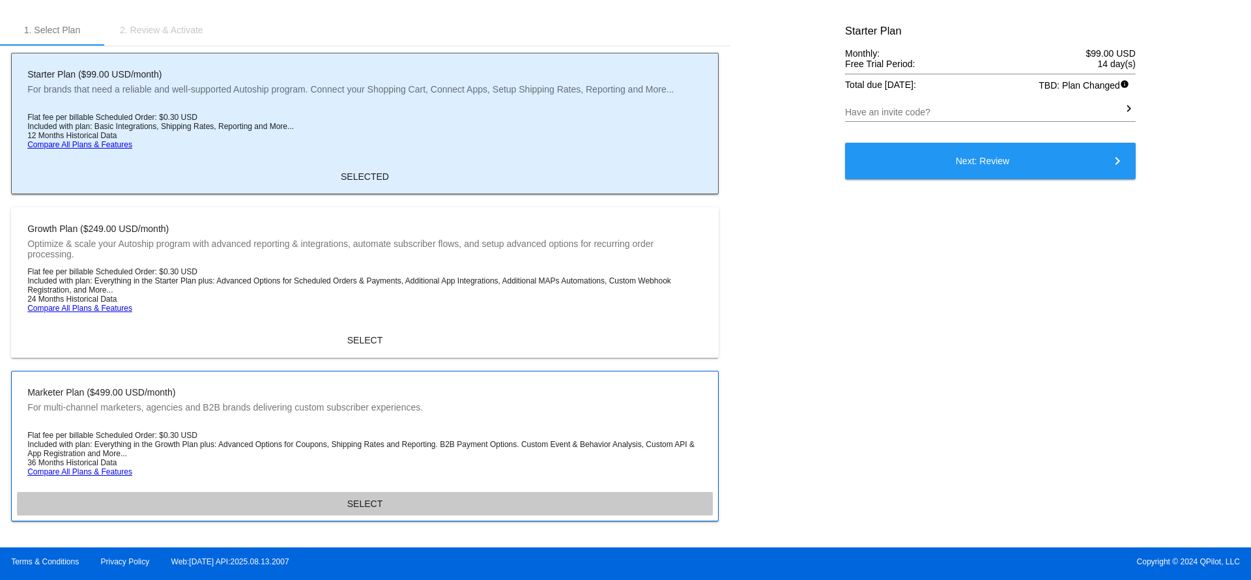
drag, startPoint x: 372, startPoint y: 507, endPoint x: 242, endPoint y: 503, distance: 130.4
click at [242, 503] on button "SELECT" at bounding box center [365, 503] width 696 height 23
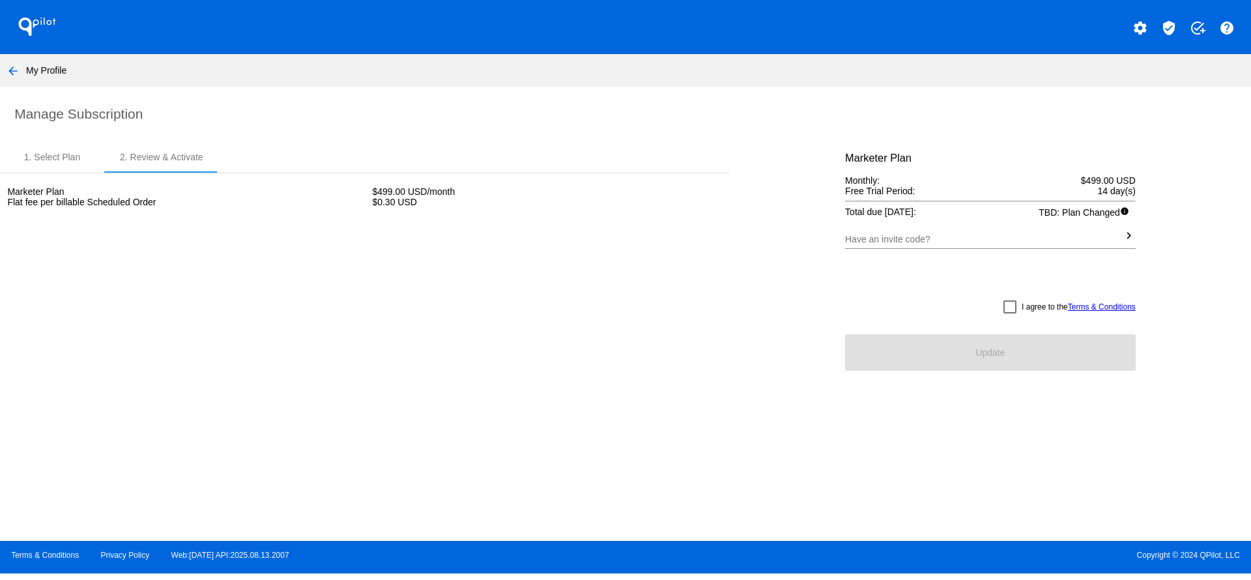
scroll to position [0, 0]
click at [1004, 307] on div at bounding box center [1009, 306] width 13 height 13
click at [1009, 313] on input "I agree to the Terms & Conditions" at bounding box center [1009, 313] width 1 height 1
checkbox input "true"
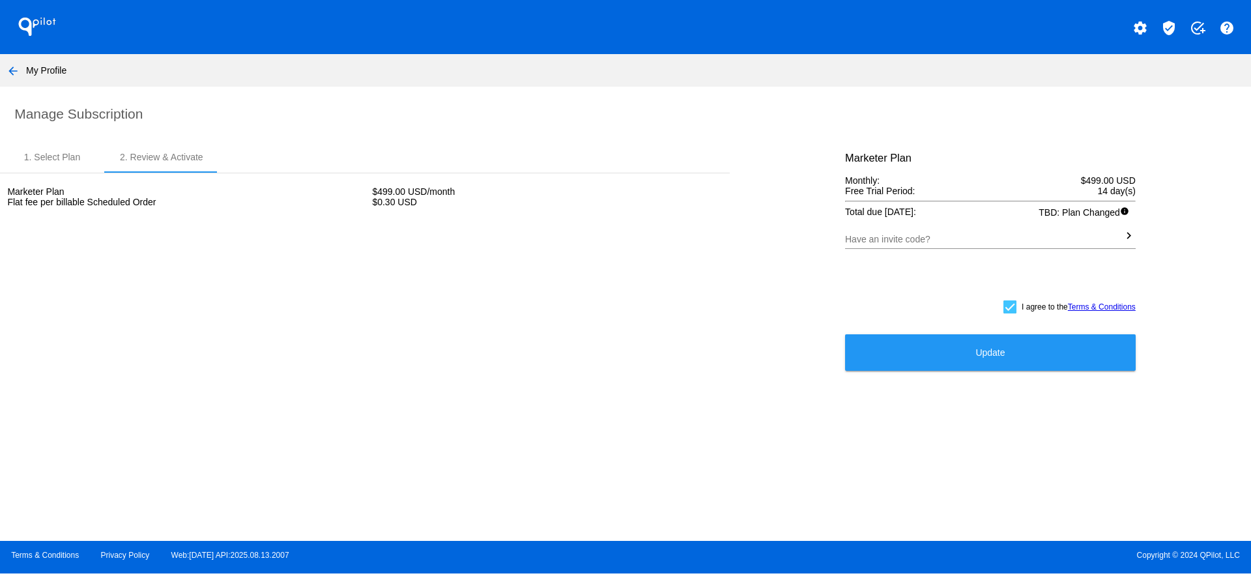
click at [1003, 379] on div "Marketer Plan Monthly: $499.00 USD Free Trial Period: 14 day(s) Total due [DATE…" at bounding box center [990, 275] width 313 height 268
click at [988, 358] on span "Update" at bounding box center [989, 352] width 29 height 10
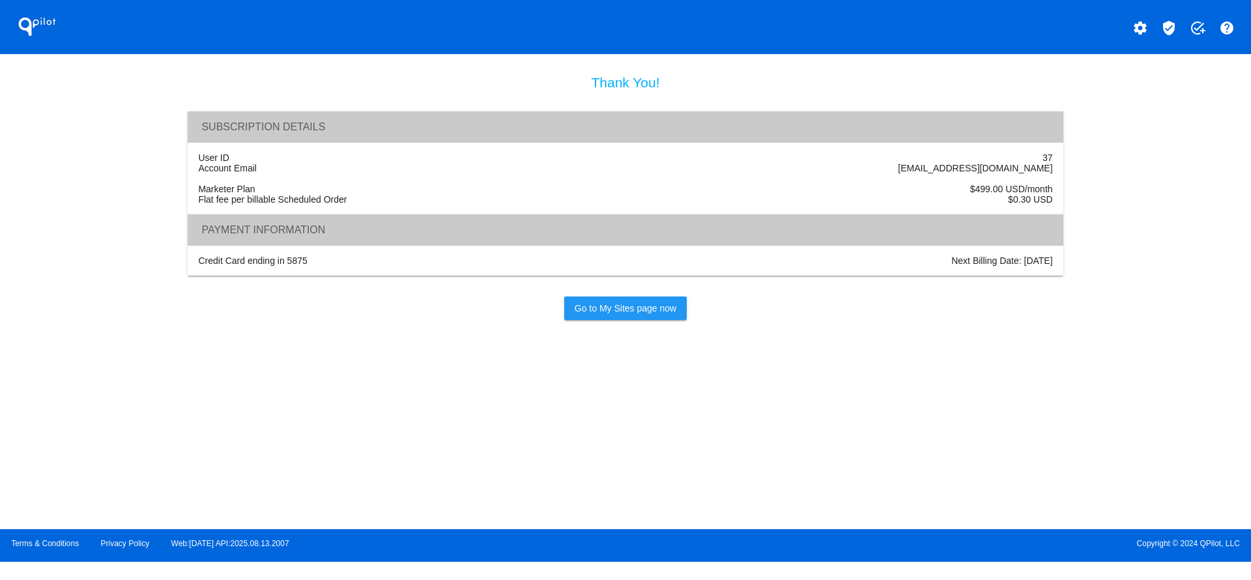
click at [623, 313] on span "Go to My Sites page now" at bounding box center [626, 308] width 102 height 10
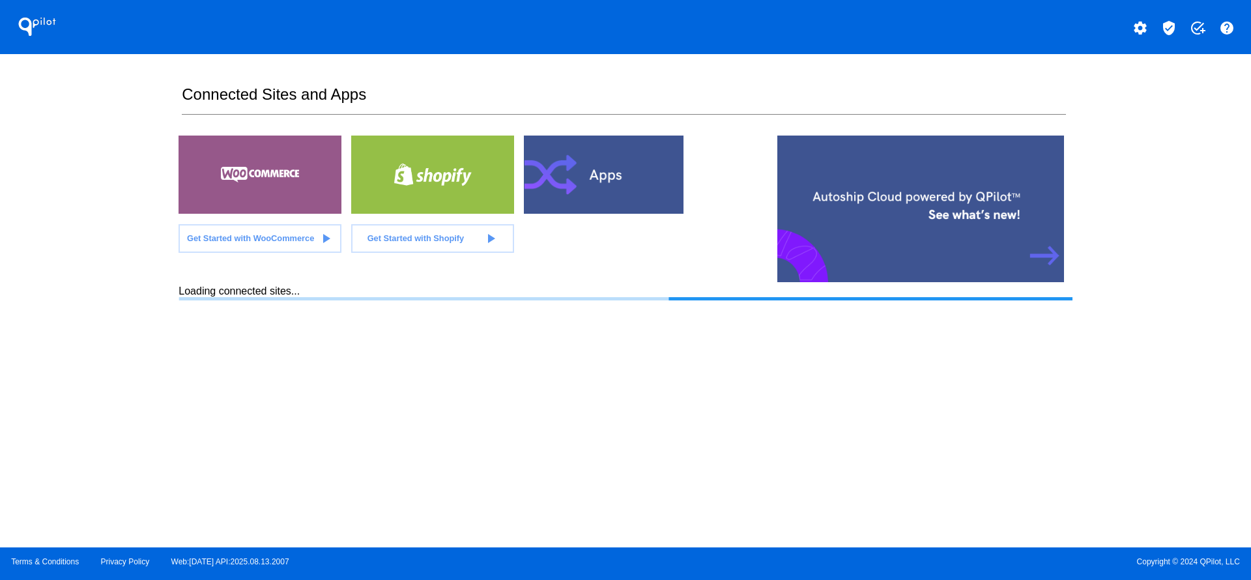
click at [93, 214] on div "QPilot settings verified_user add_task help Connected Sites and Apps Get Starte…" at bounding box center [625, 273] width 1251 height 547
drag, startPoint x: 184, startPoint y: 275, endPoint x: 339, endPoint y: 279, distance: 155.8
click at [316, 279] on div "QPilot settings verified_user add_task help Connected Sites and Apps Get Starte…" at bounding box center [625, 273] width 1251 height 547
drag, startPoint x: 421, startPoint y: 375, endPoint x: 170, endPoint y: 314, distance: 258.7
click at [132, 281] on div "QPilot settings verified_user add_task help Connected Sites and Apps Get Starte…" at bounding box center [625, 273] width 1251 height 547
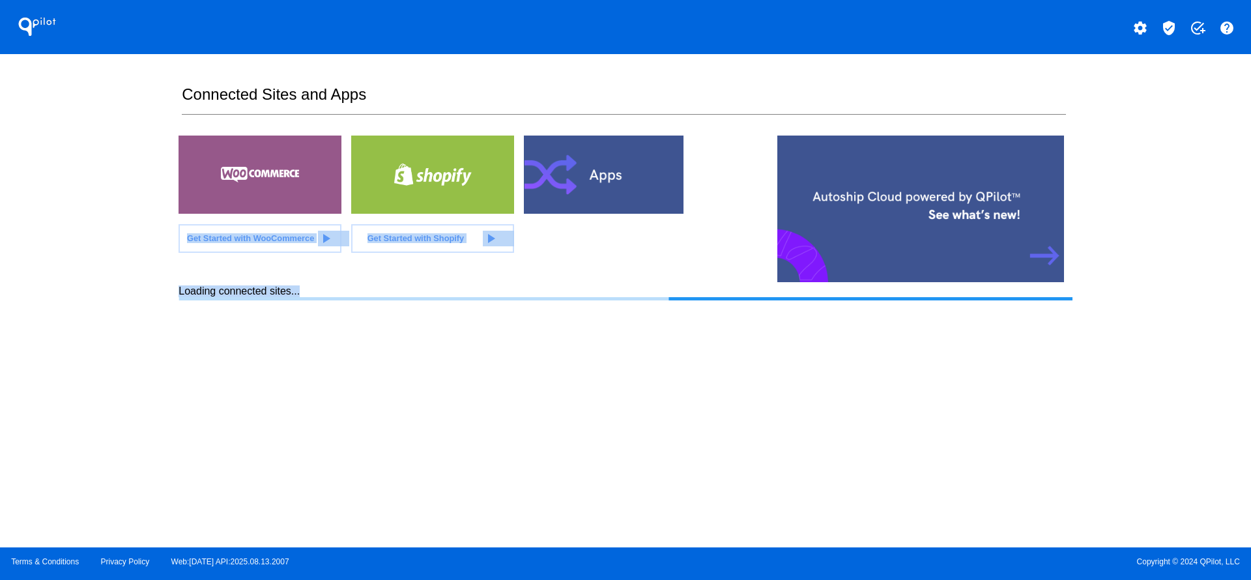
click at [315, 416] on section "Connected Sites and Apps Get Started with WooCommerce play_arrow Get Started wi…" at bounding box center [624, 300] width 893 height 493
click at [169, 254] on div "QPilot settings verified_user add_task help Connected Sites and Apps Get Starte…" at bounding box center [625, 273] width 1251 height 547
drag, startPoint x: 333, startPoint y: 283, endPoint x: 120, endPoint y: 283, distance: 213.0
click at [120, 283] on div "QPilot settings verified_user add_task help Connected Sites and Apps Get Starte…" at bounding box center [625, 273] width 1251 height 547
click at [74, 311] on div "QPilot settings verified_user add_task help Connected Sites and Apps Get Starte…" at bounding box center [625, 273] width 1251 height 547
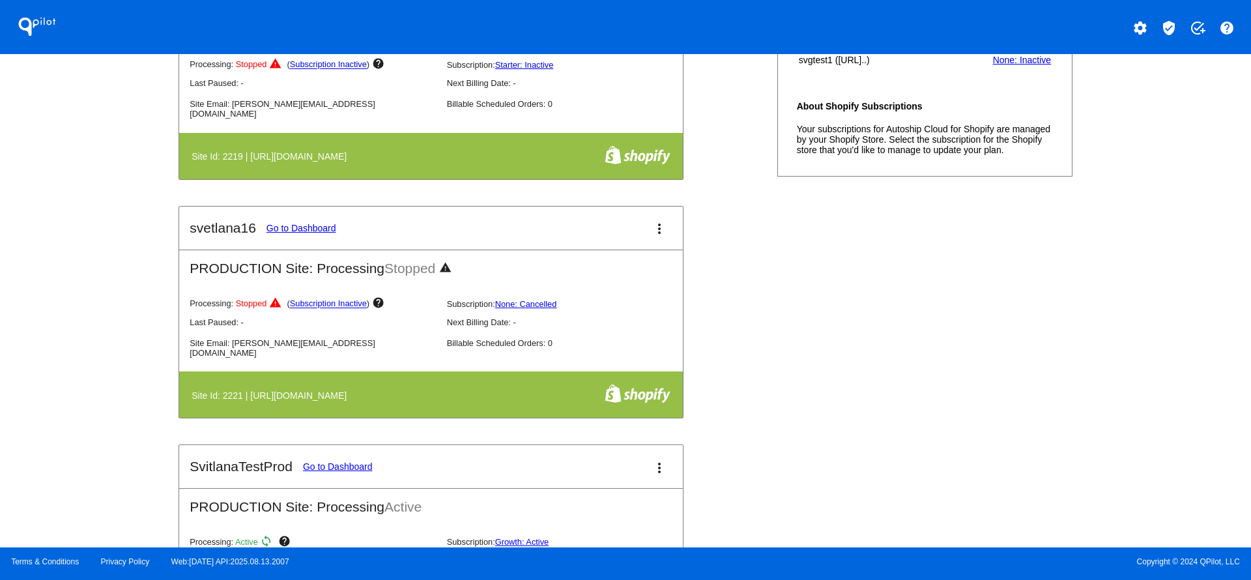
scroll to position [391, 0]
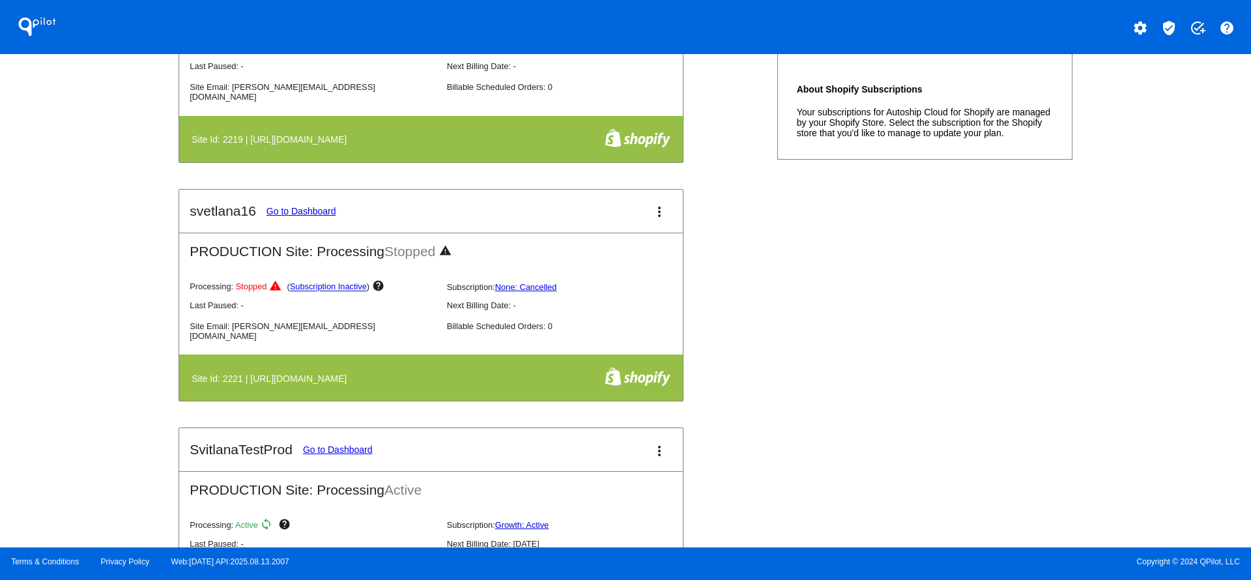
drag, startPoint x: 229, startPoint y: 360, endPoint x: 443, endPoint y: 369, distance: 213.8
click at [443, 369] on table "Site Id: 2221 | [URL][DOMAIN_NAME]" at bounding box center [431, 377] width 504 height 46
click at [86, 328] on div "QPilot settings verified_user add_task help Connected Sites and Apps Get Starte…" at bounding box center [625, 273] width 1251 height 547
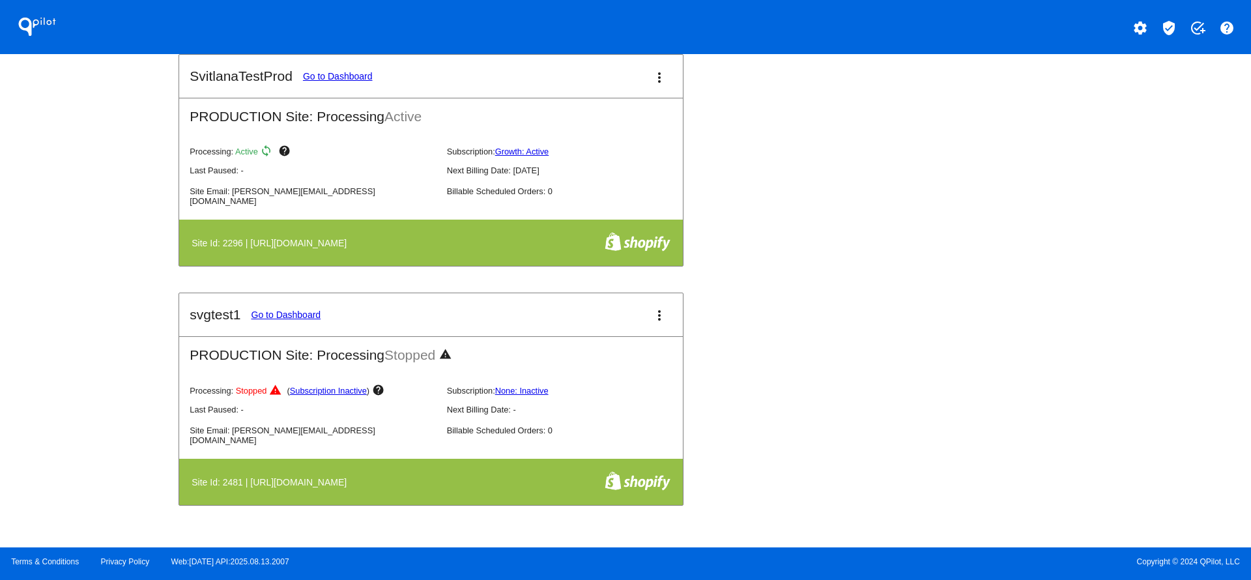
scroll to position [782, 0]
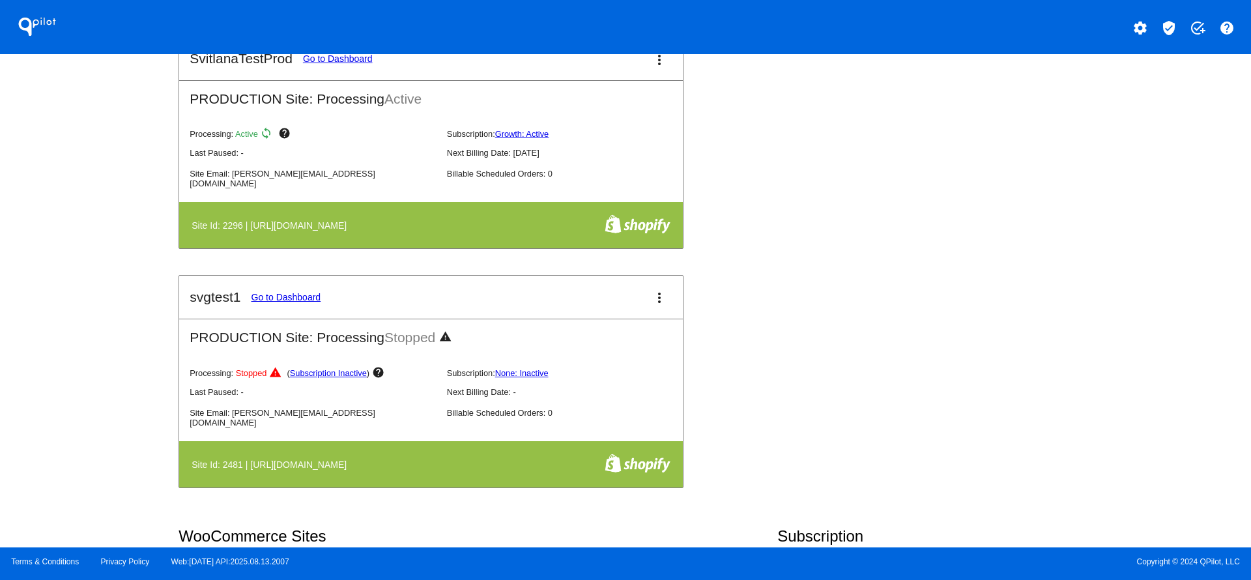
drag, startPoint x: 272, startPoint y: 478, endPoint x: 431, endPoint y: 483, distance: 159.0
click at [419, 483] on table "Site Id: 2481 | [URL][DOMAIN_NAME]" at bounding box center [431, 464] width 504 height 46
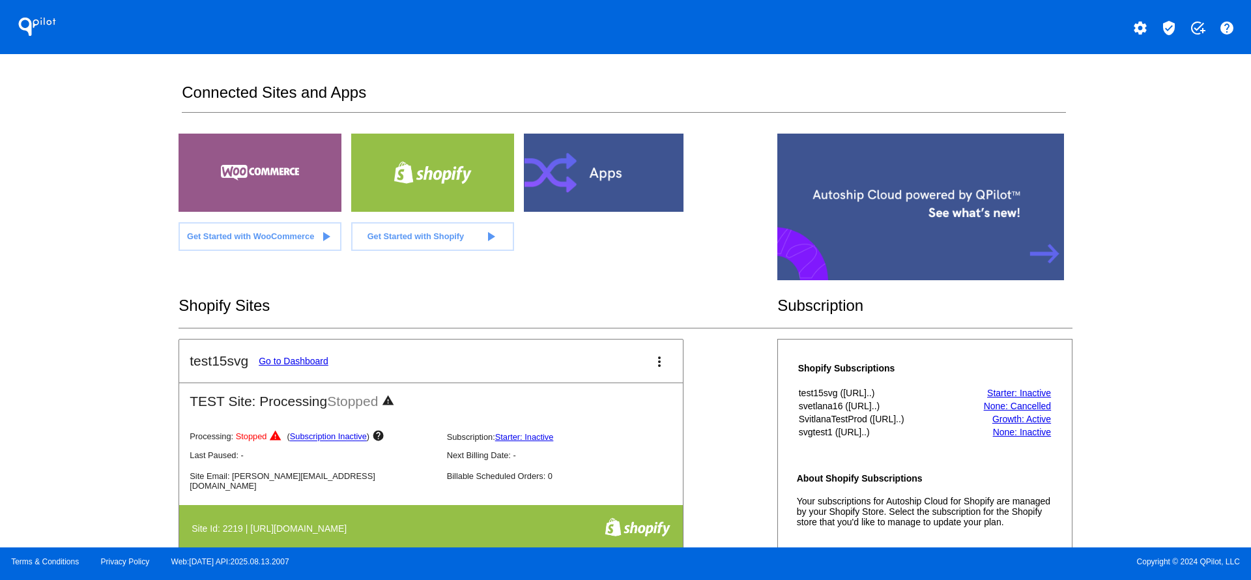
scroll to position [0, 0]
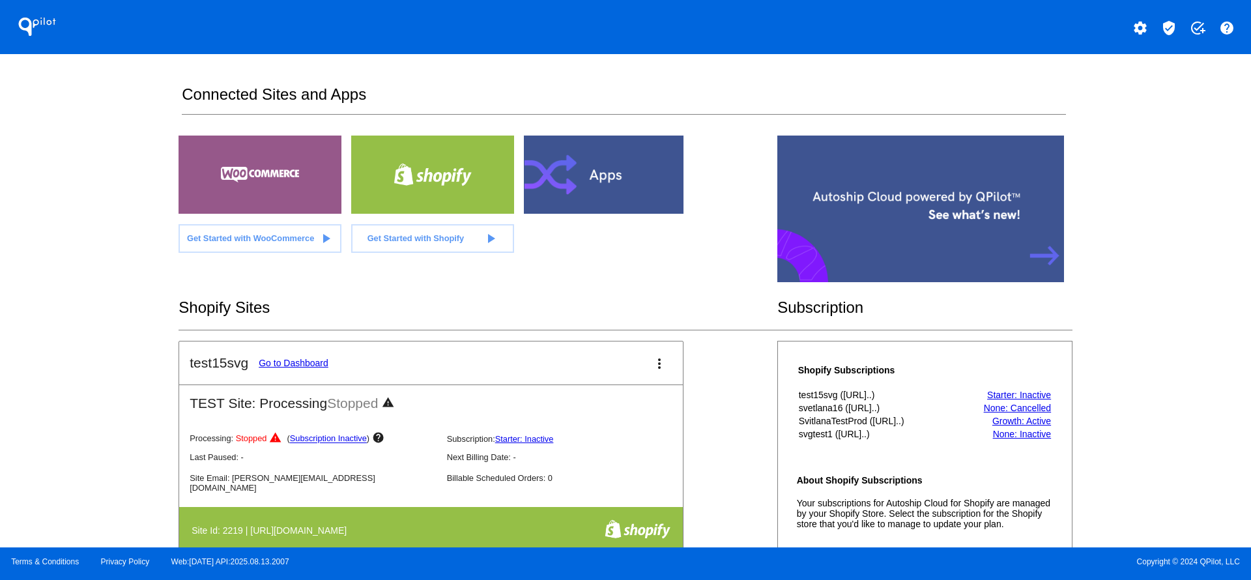
click at [1134, 31] on mat-icon "settings" at bounding box center [1140, 28] width 16 height 16
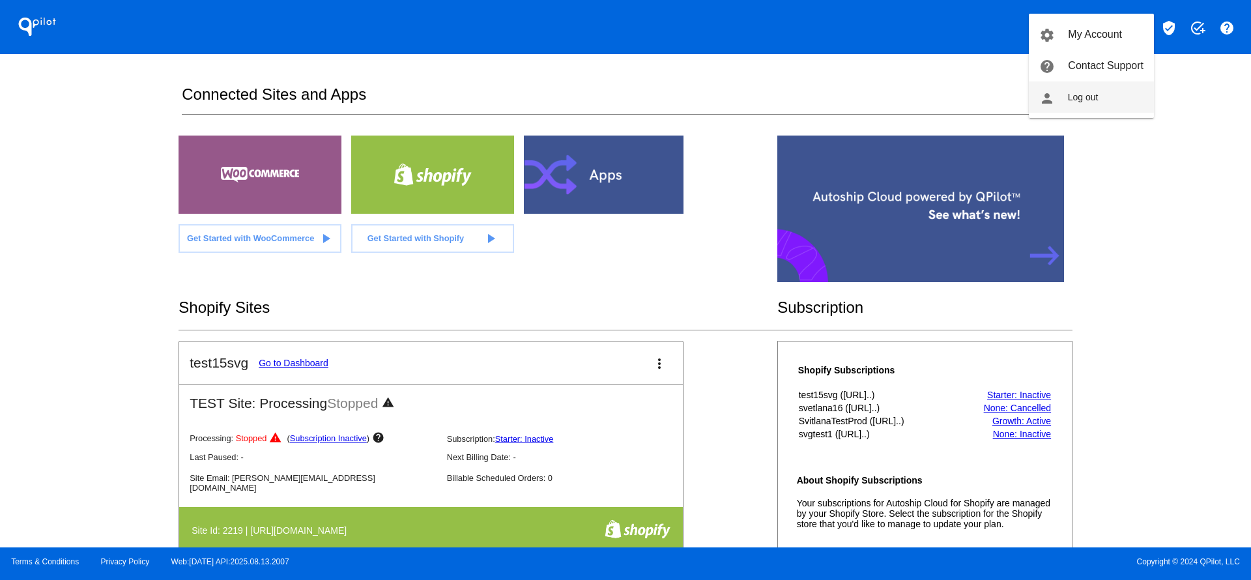
click at [1072, 92] on span "Log out" at bounding box center [1083, 97] width 31 height 10
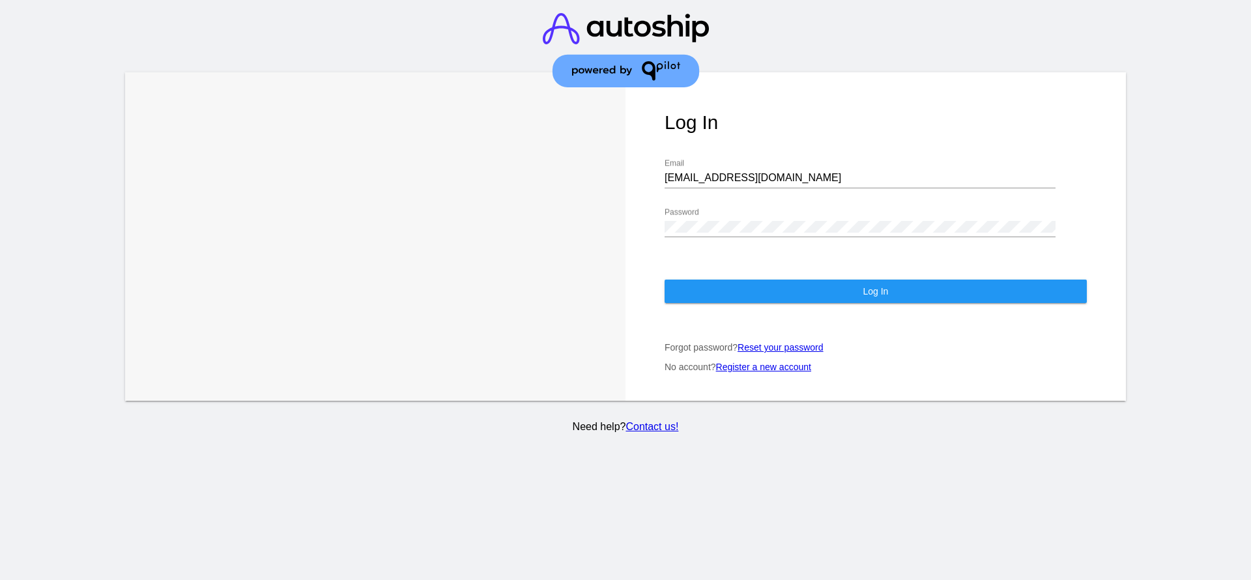
click at [827, 176] on input "[EMAIL_ADDRESS][DOMAIN_NAME]" at bounding box center [859, 178] width 391 height 12
type input "[EMAIL_ADDRESS][DOMAIN_NAME]"
click at [780, 279] on button "Log In" at bounding box center [875, 290] width 422 height 23
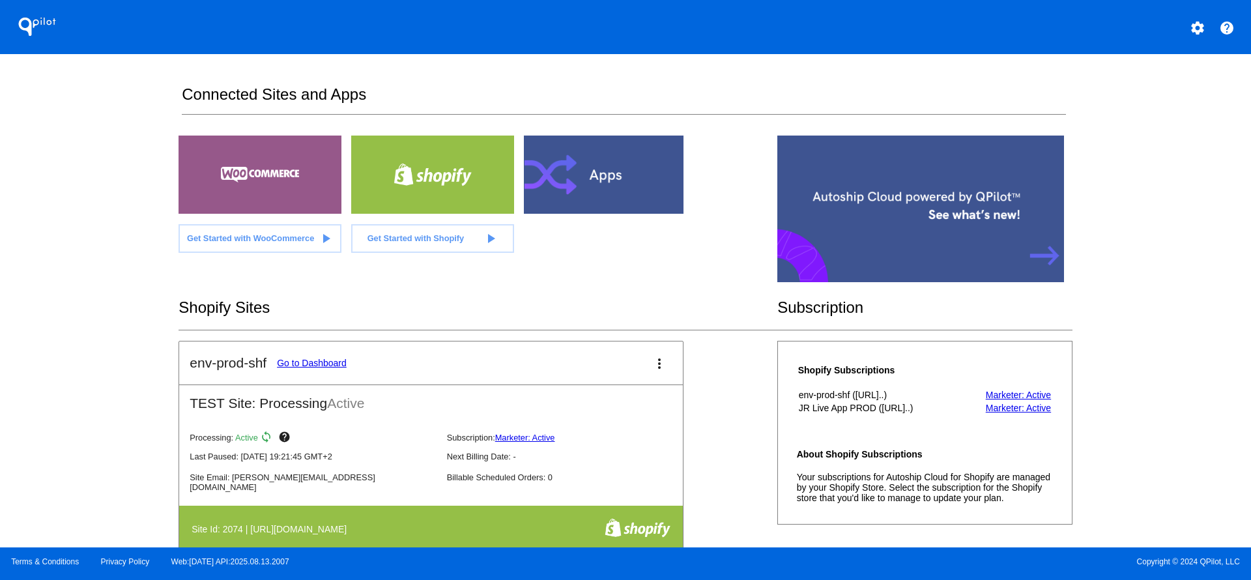
scroll to position [391, 0]
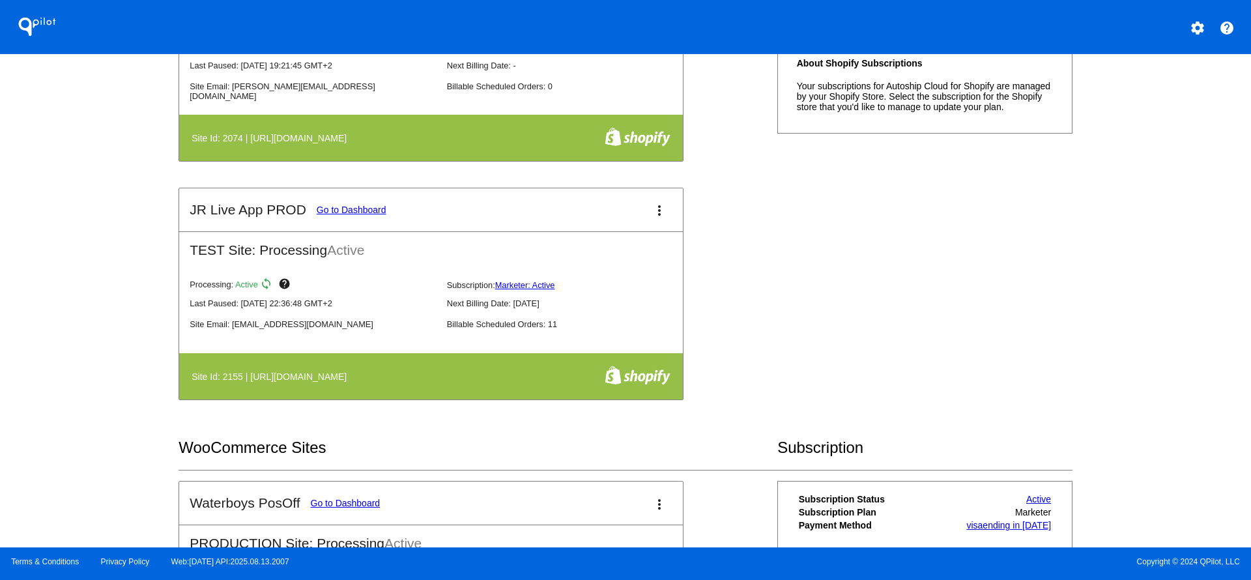
click at [77, 337] on div "QPilot settings help Connected Sites and Apps Get Started with WooCommerce play…" at bounding box center [625, 273] width 1251 height 547
drag, startPoint x: 263, startPoint y: 374, endPoint x: 394, endPoint y: 356, distance: 132.1
click at [353, 380] on h4 "Site Id: 2155 | [URL][DOMAIN_NAME]" at bounding box center [273, 376] width 162 height 10
click at [347, 209] on link "Go to Dashboard" at bounding box center [352, 210] width 70 height 10
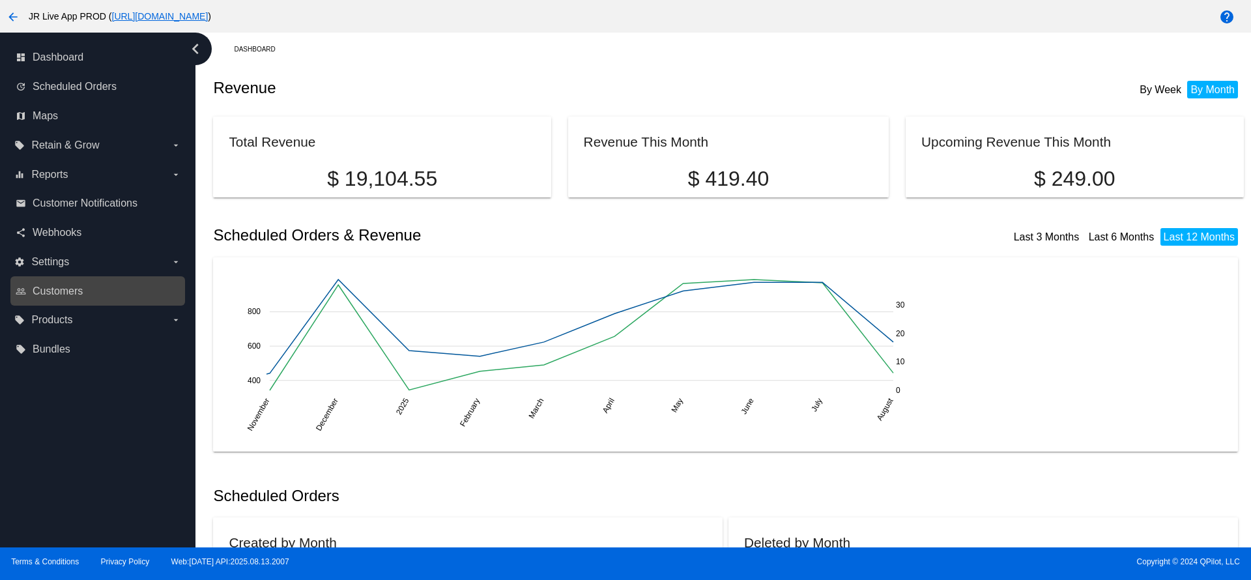
click at [61, 282] on link "people_outline Customers" at bounding box center [98, 291] width 165 height 21
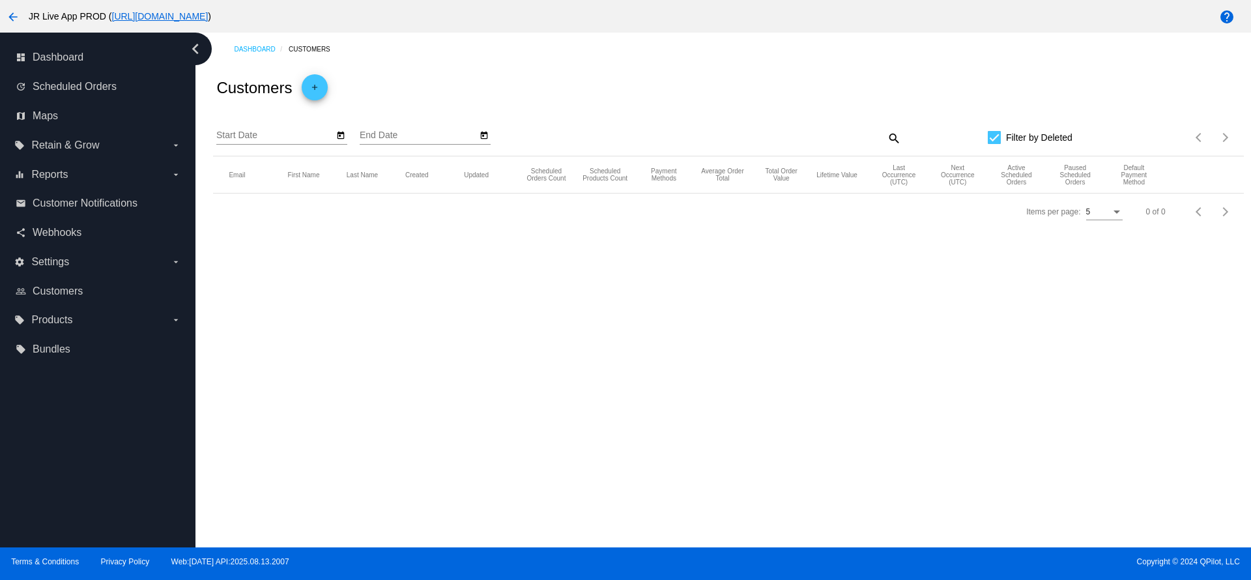
click at [1001, 141] on div at bounding box center [994, 137] width 13 height 13
click at [994, 144] on input "Filter by Deleted" at bounding box center [993, 144] width 1 height 1
checkbox input "false"
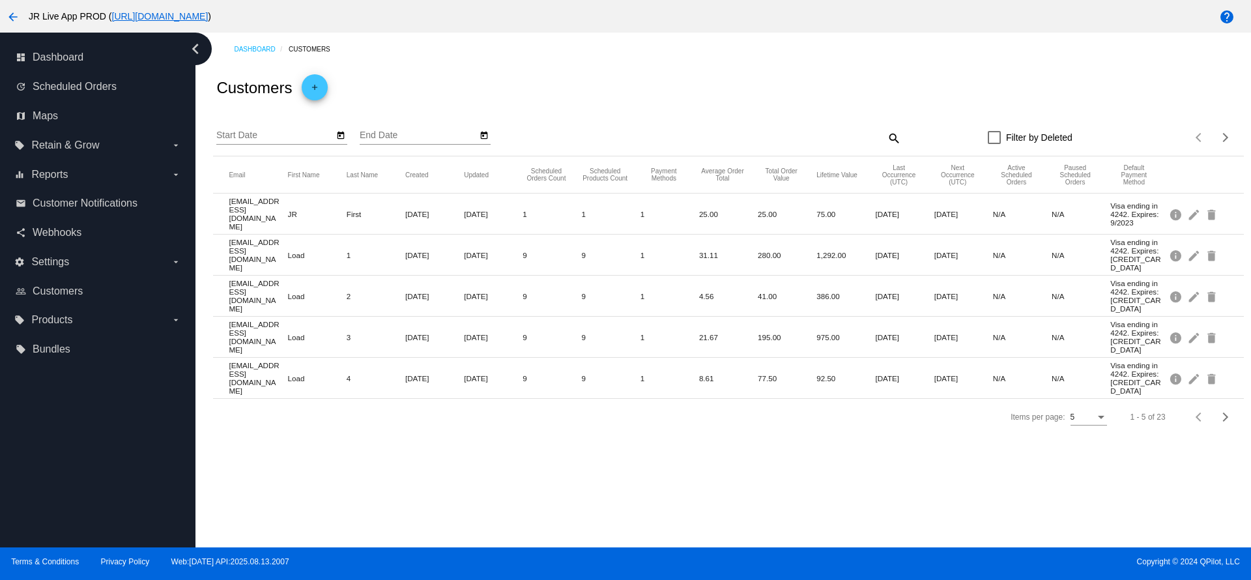
click at [1091, 413] on div "5" at bounding box center [1082, 417] width 25 height 9
click at [1091, 501] on span "100" at bounding box center [1088, 495] width 36 height 23
click at [970, 464] on div "Dashboard Customers Customers add Start Date End Date search Filter by Deleted …" at bounding box center [722, 290] width 1055 height 515
click at [1101, 403] on div "100" at bounding box center [1084, 414] width 36 height 22
click at [1083, 365] on span "20" at bounding box center [1084, 354] width 36 height 23
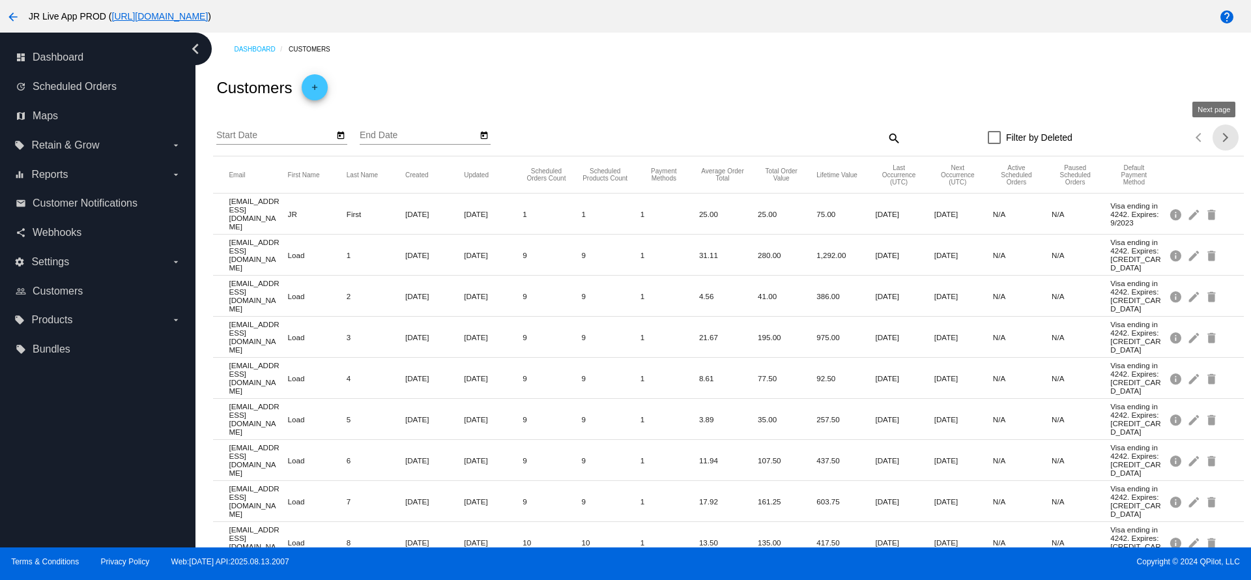
click at [1223, 137] on span "Next page" at bounding box center [1225, 137] width 26 height 7
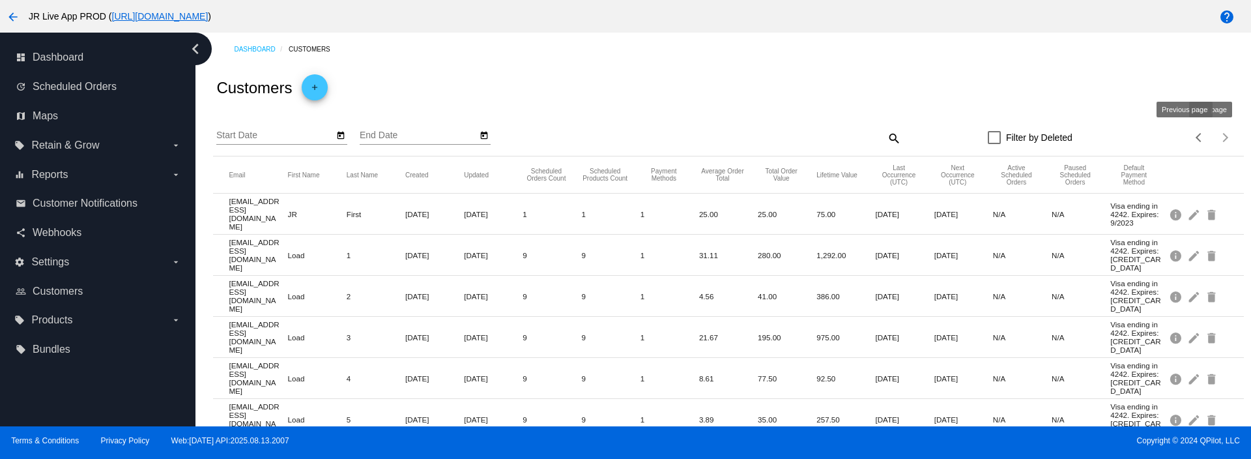
click at [1189, 143] on button "Previous page" at bounding box center [1199, 137] width 26 height 26
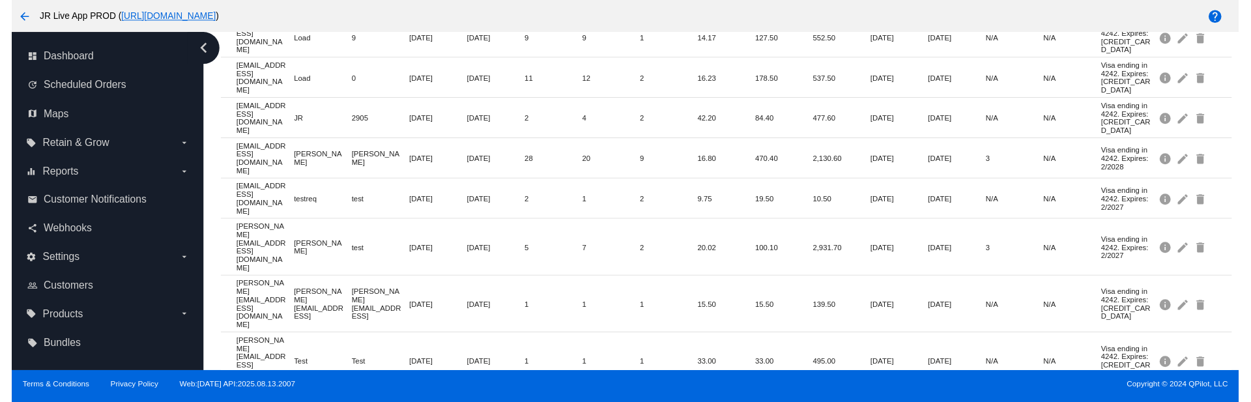
scroll to position [567, 0]
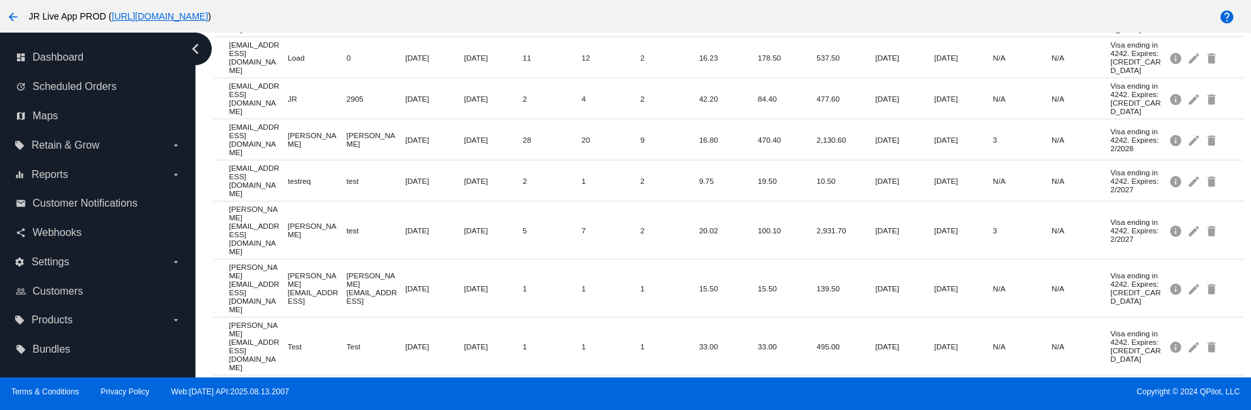
drag, startPoint x: 272, startPoint y: 288, endPoint x: 470, endPoint y: 298, distance: 198.3
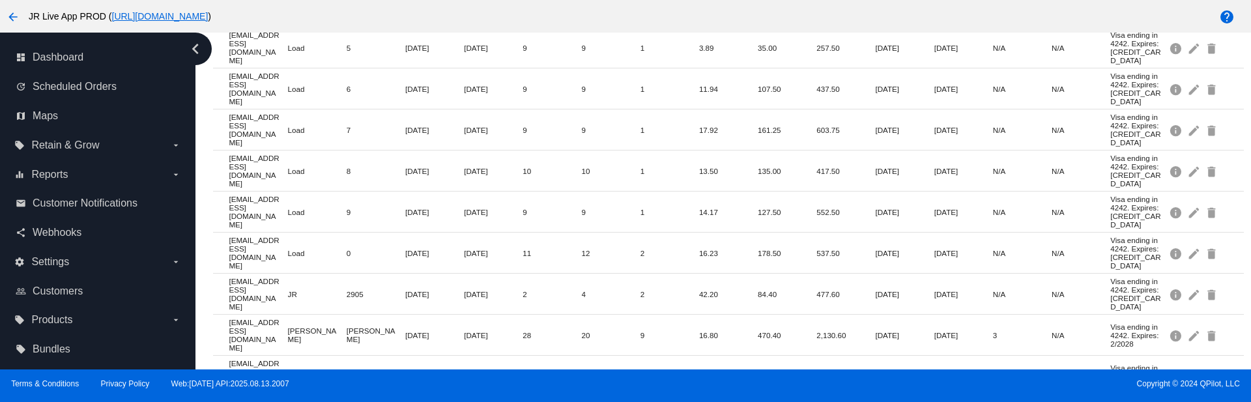
click at [590, 246] on mat-cell "12" at bounding box center [611, 253] width 59 height 15
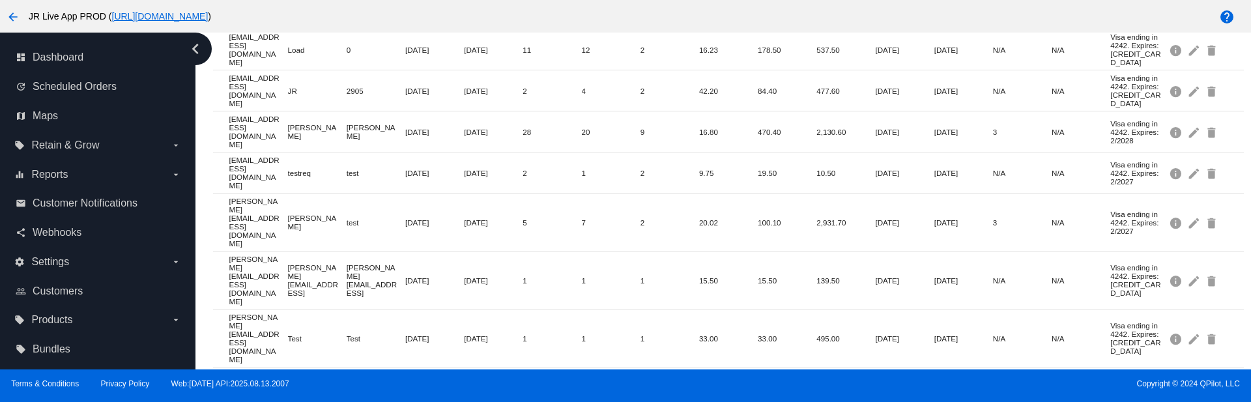
drag, startPoint x: 352, startPoint y: 292, endPoint x: 542, endPoint y: 300, distance: 189.7
drag, startPoint x: 458, startPoint y: 274, endPoint x: 209, endPoint y: 251, distance: 250.0
click at [209, 251] on div "Dashboard Customers Customers add Start Date End Date search Filter by Deleted …" at bounding box center [728, 1] width 1045 height 1086
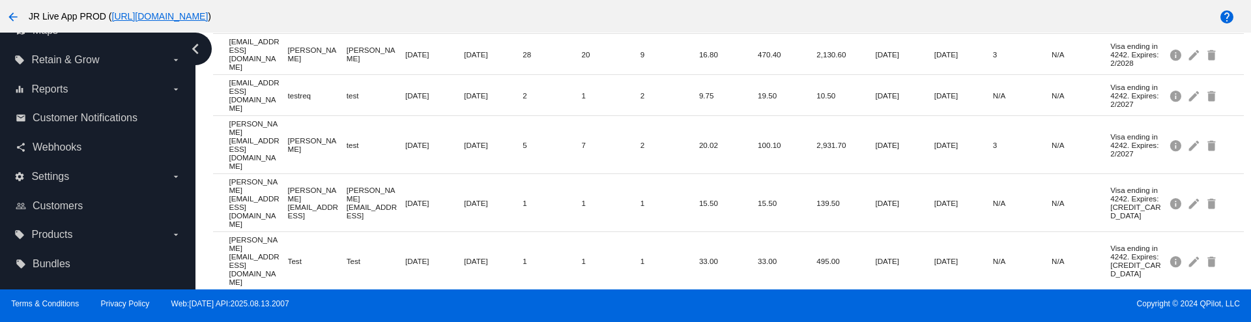
scroll to position [655, 0]
